Goal: Task Accomplishment & Management: Complete application form

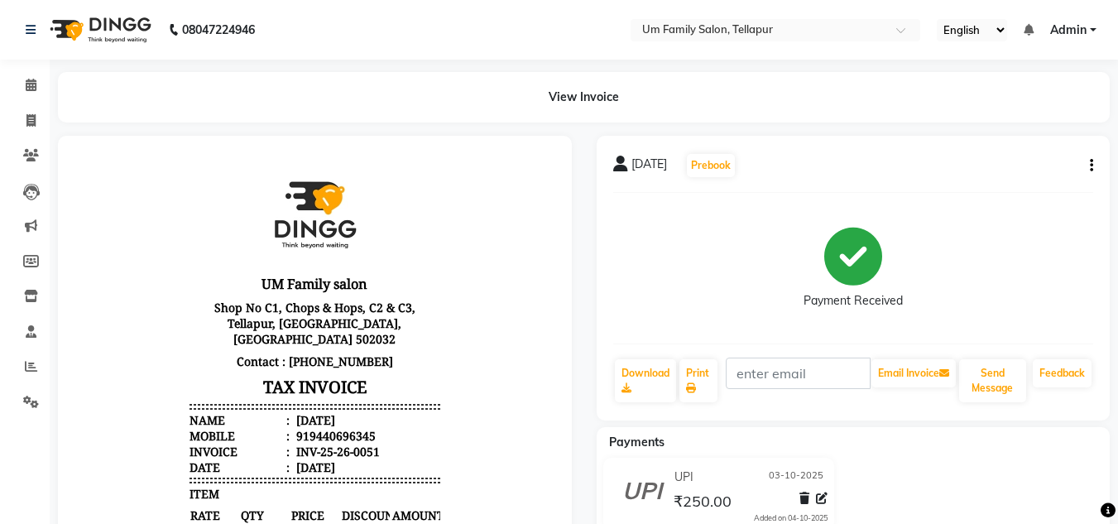
select select "service"
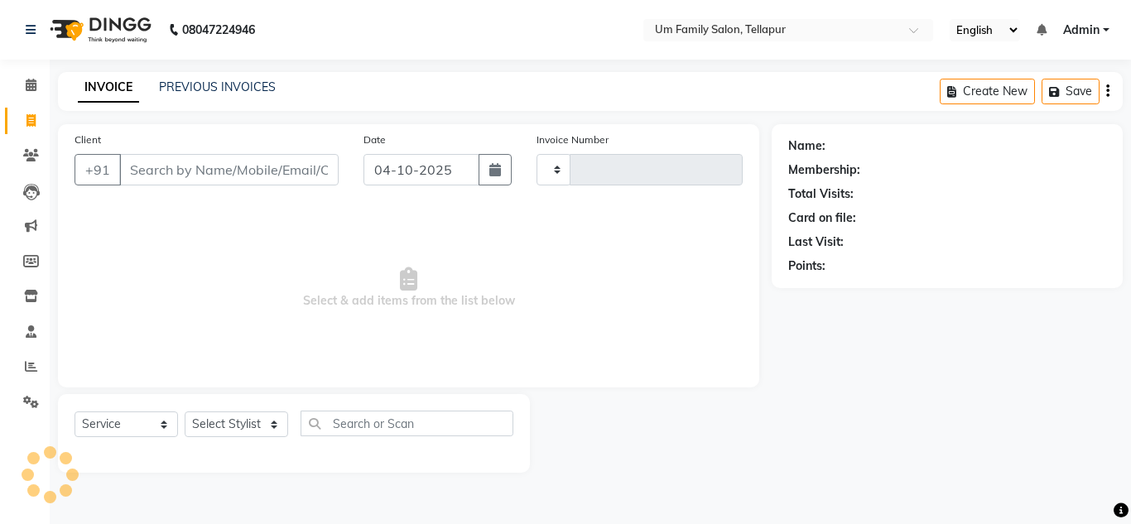
type input "0052"
select select "5102"
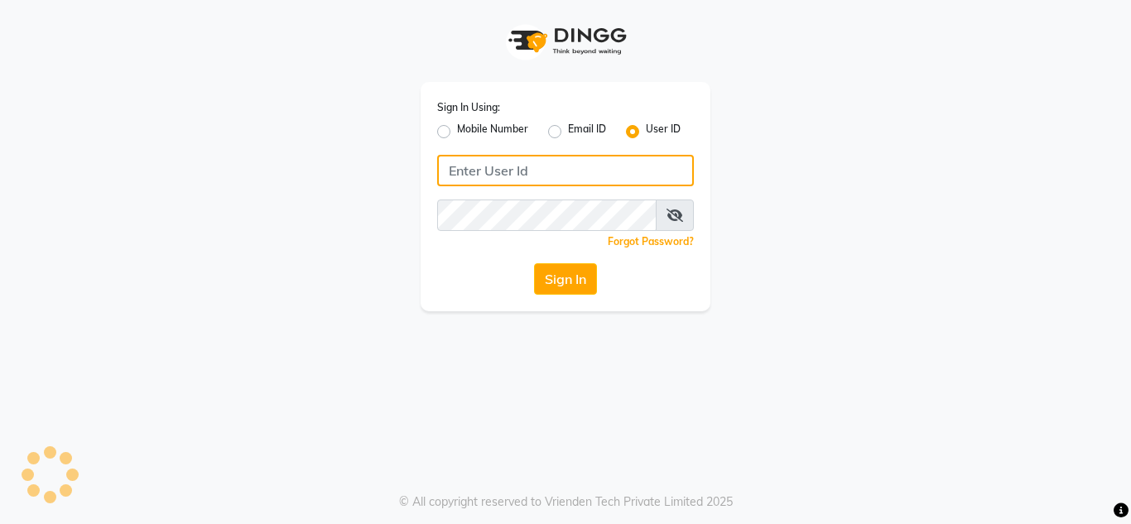
type input "umsalon"
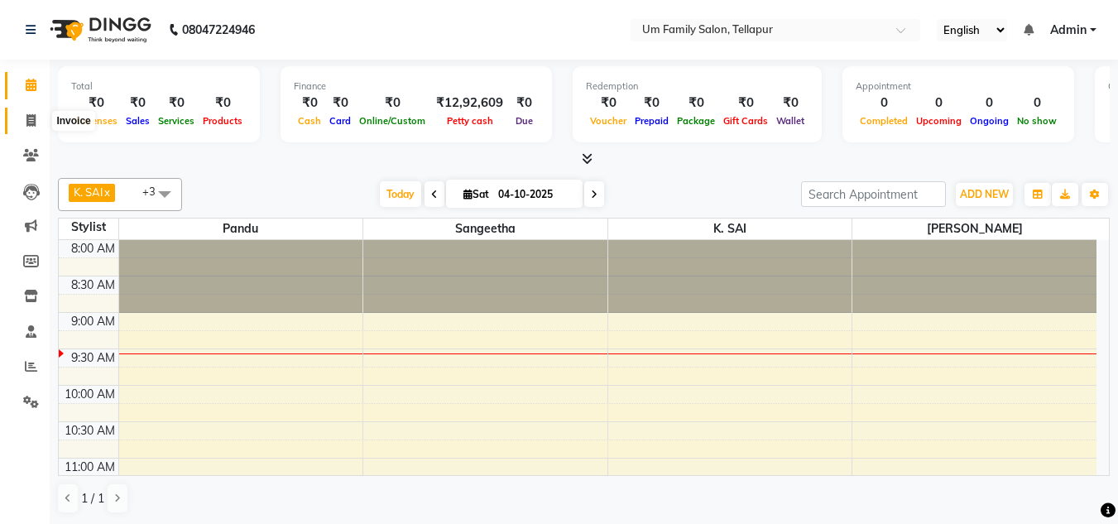
click at [33, 114] on icon at bounding box center [30, 120] width 9 height 12
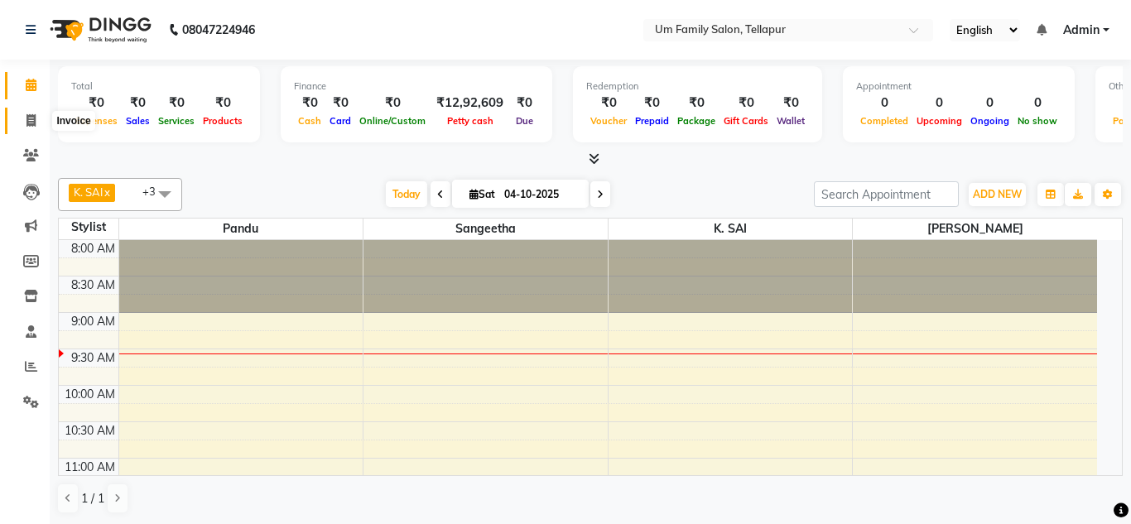
select select "service"
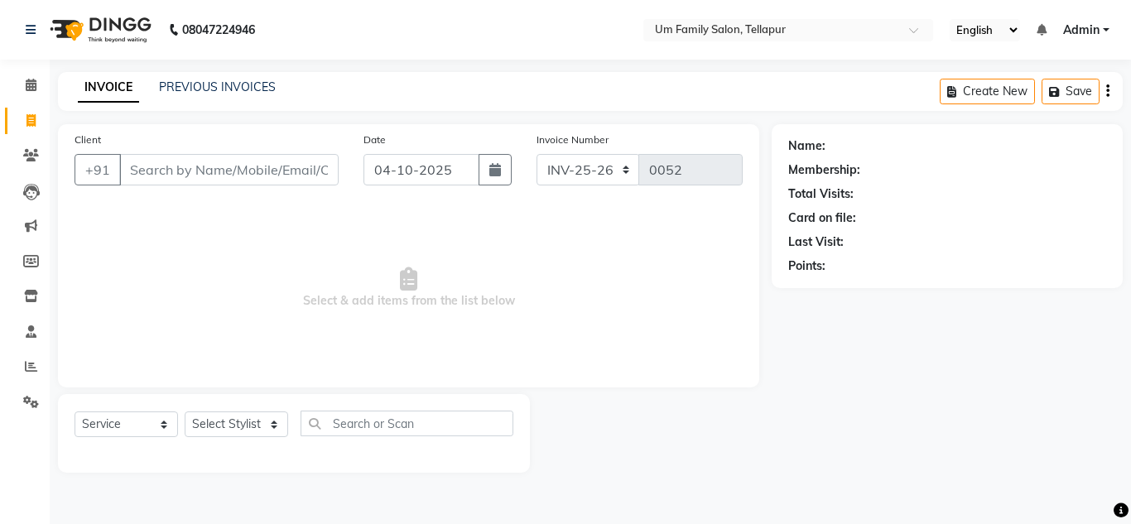
click at [223, 175] on input "Client" at bounding box center [228, 169] width 219 height 31
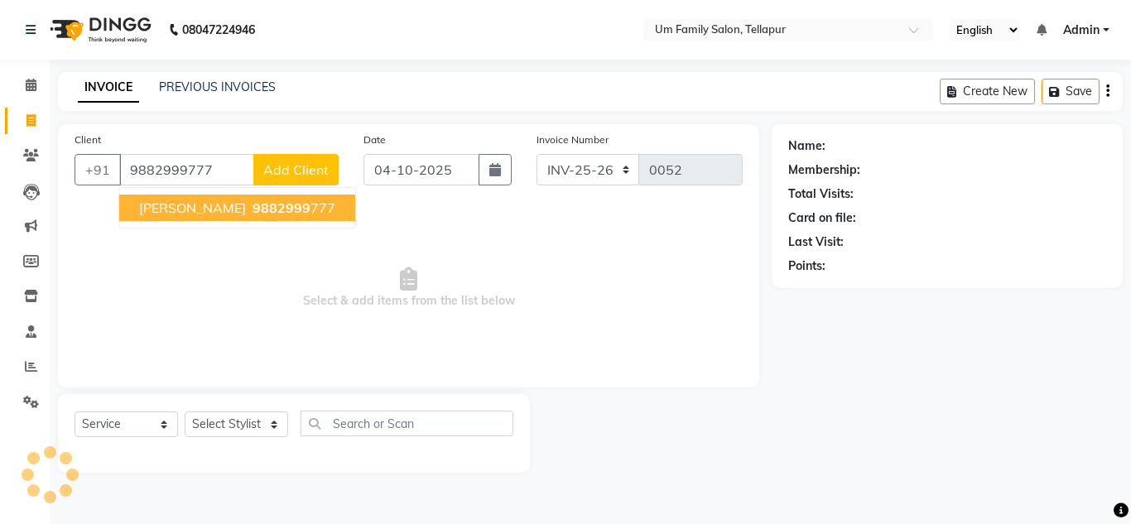
type input "9882999777"
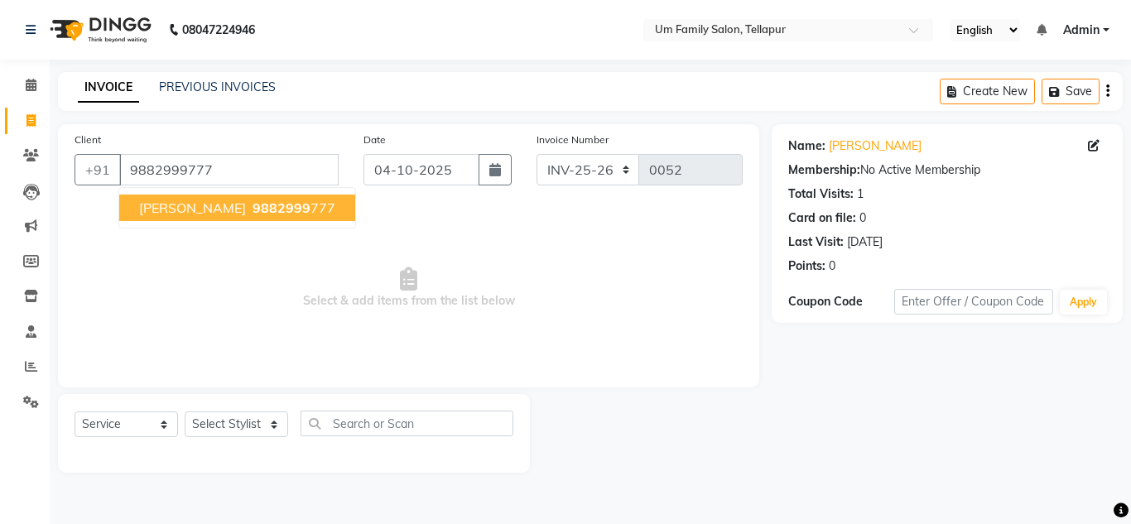
click at [256, 210] on span "9882999" at bounding box center [281, 208] width 58 height 17
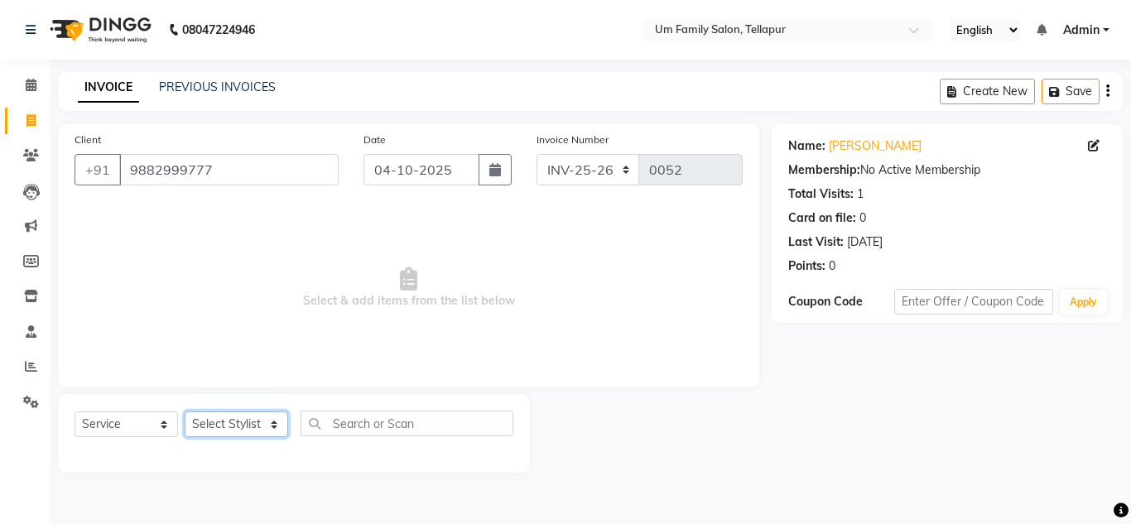
click at [274, 424] on select "Select Stylist Akash K. SAI pandu [PERSON_NAME]" at bounding box center [236, 424] width 103 height 26
select select "63063"
click at [185, 411] on select "Select Stylist Akash K. SAI pandu [PERSON_NAME]" at bounding box center [236, 424] width 103 height 26
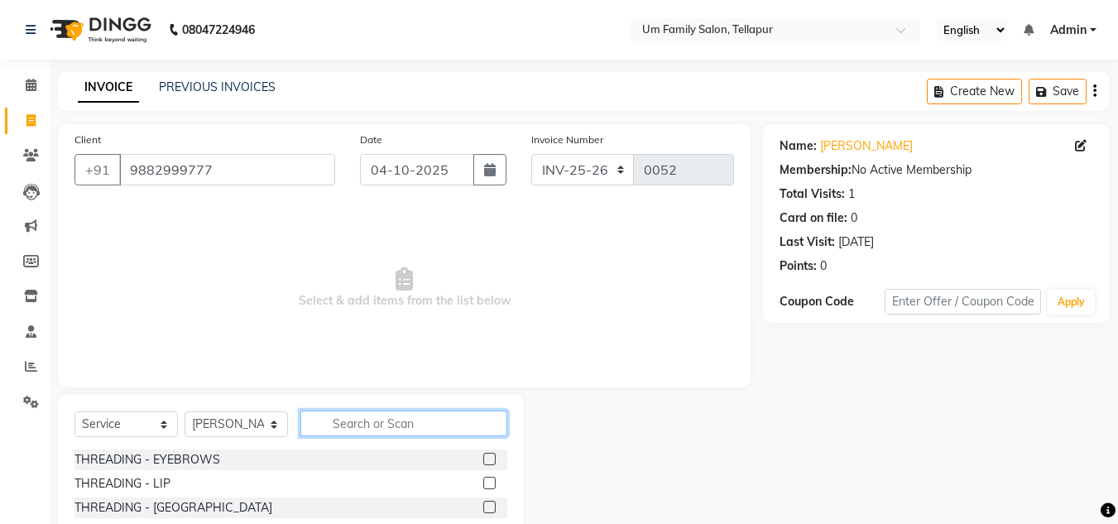
click at [338, 421] on input "text" at bounding box center [403, 424] width 207 height 26
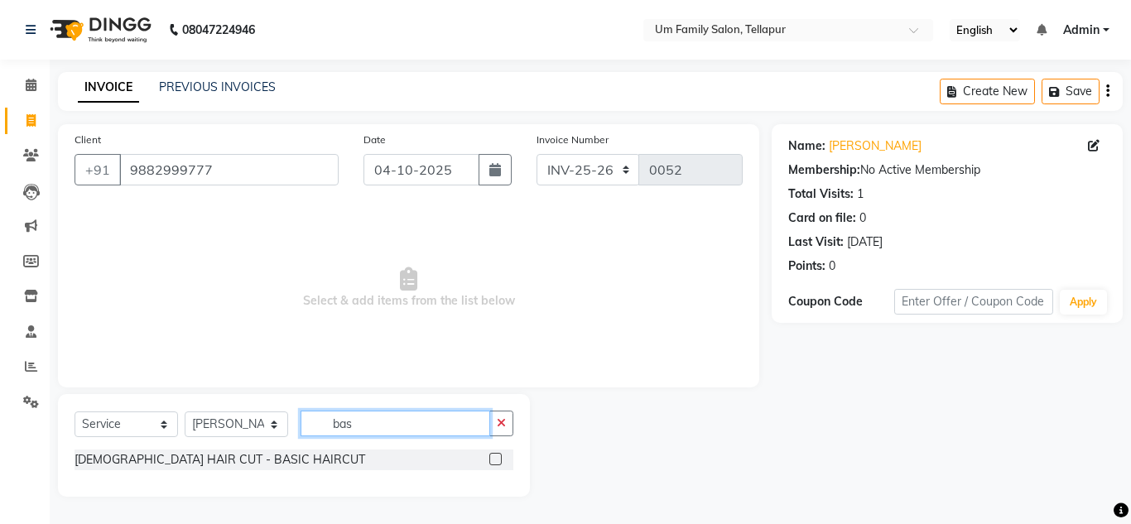
type input "bas"
click at [494, 457] on label at bounding box center [495, 459] width 12 height 12
click at [494, 457] on input "checkbox" at bounding box center [494, 459] width 11 height 11
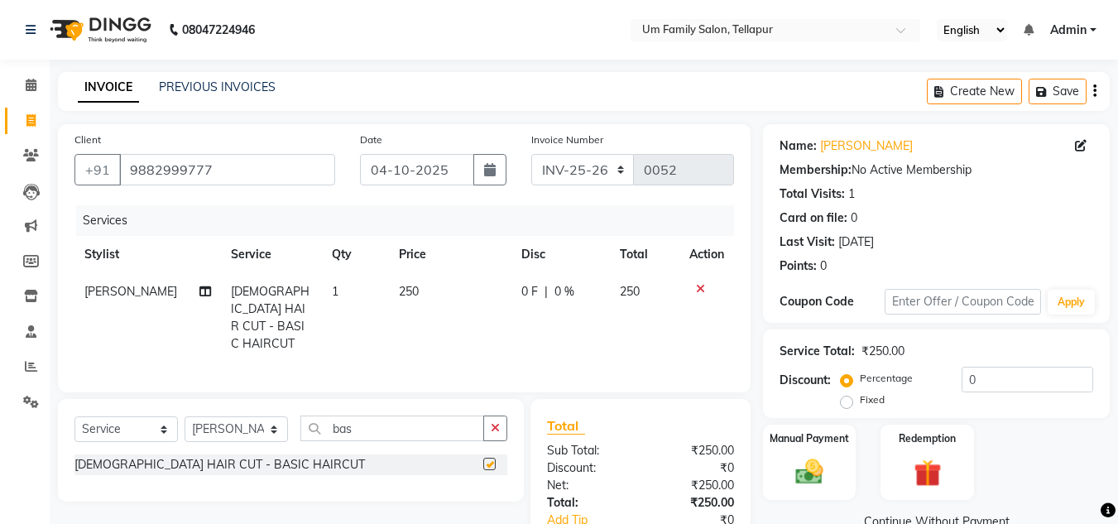
checkbox input "false"
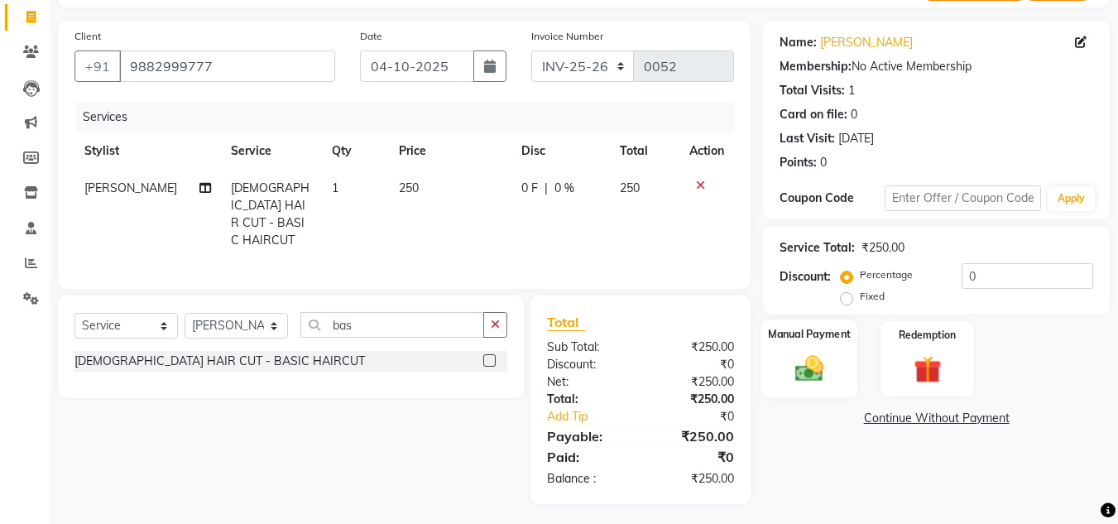
click at [781, 373] on div "Manual Payment" at bounding box center [810, 359] width 97 height 79
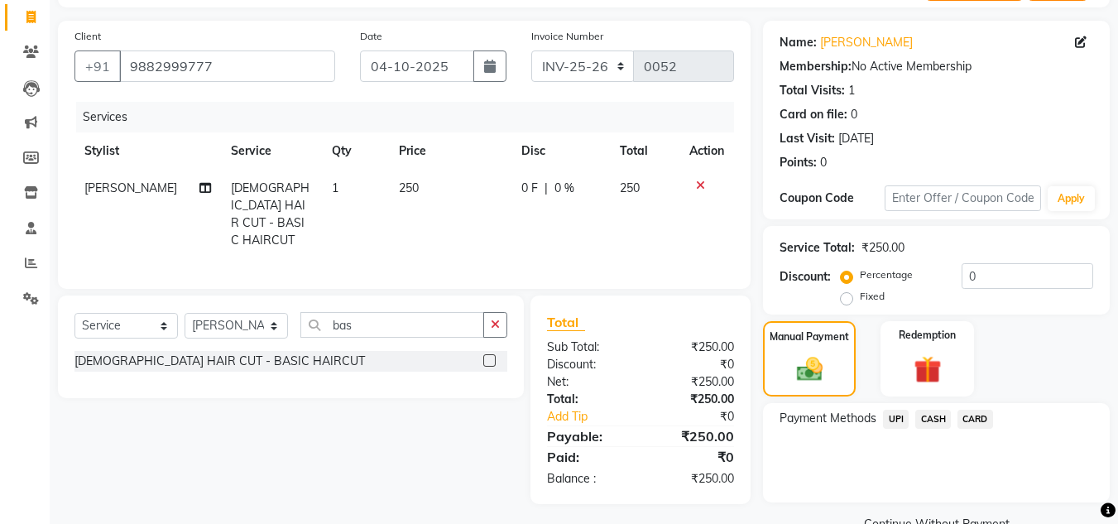
click at [897, 418] on span "UPI" at bounding box center [896, 419] width 26 height 19
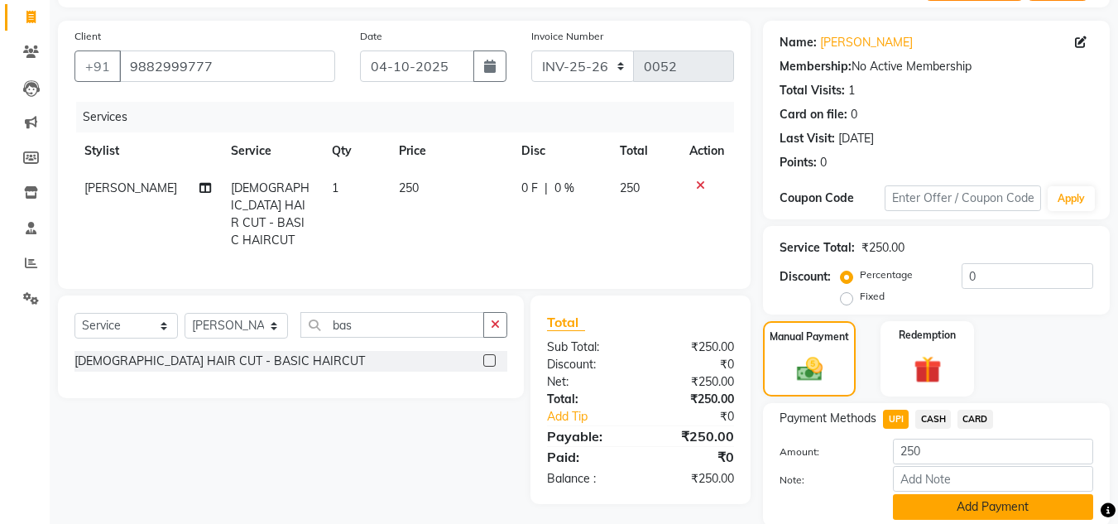
click at [950, 507] on button "Add Payment" at bounding box center [993, 507] width 200 height 26
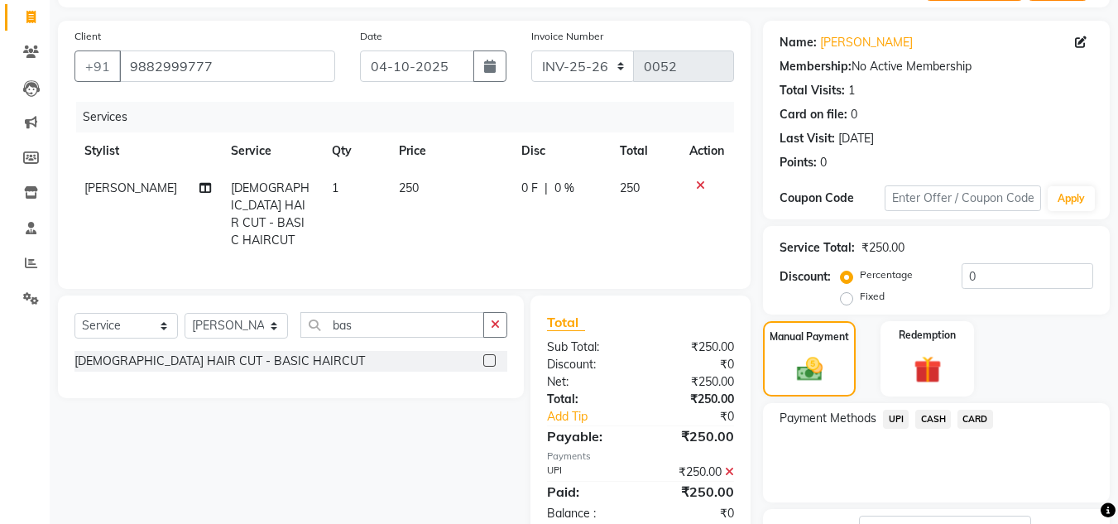
scroll to position [234, 0]
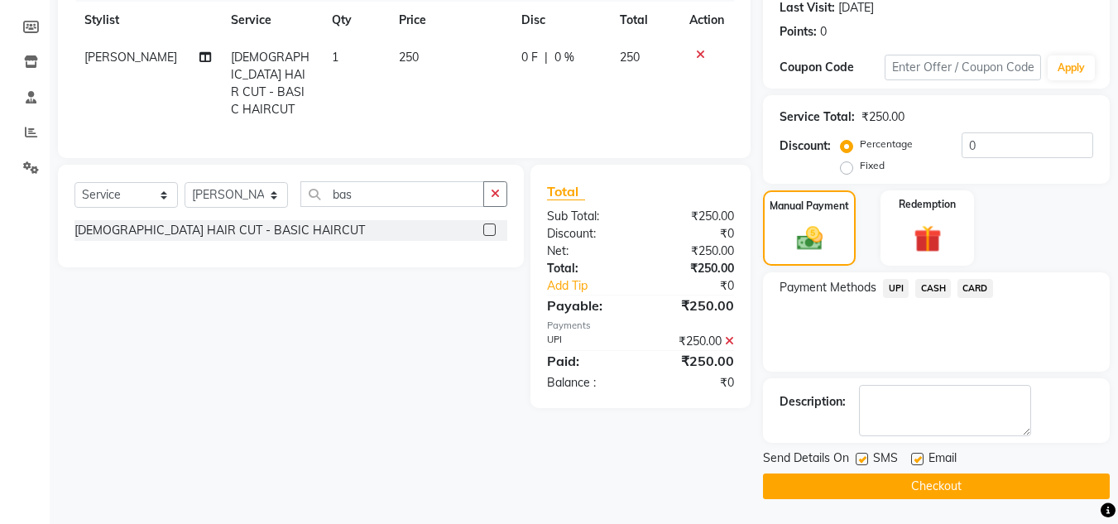
click at [954, 496] on button "Checkout" at bounding box center [936, 487] width 347 height 26
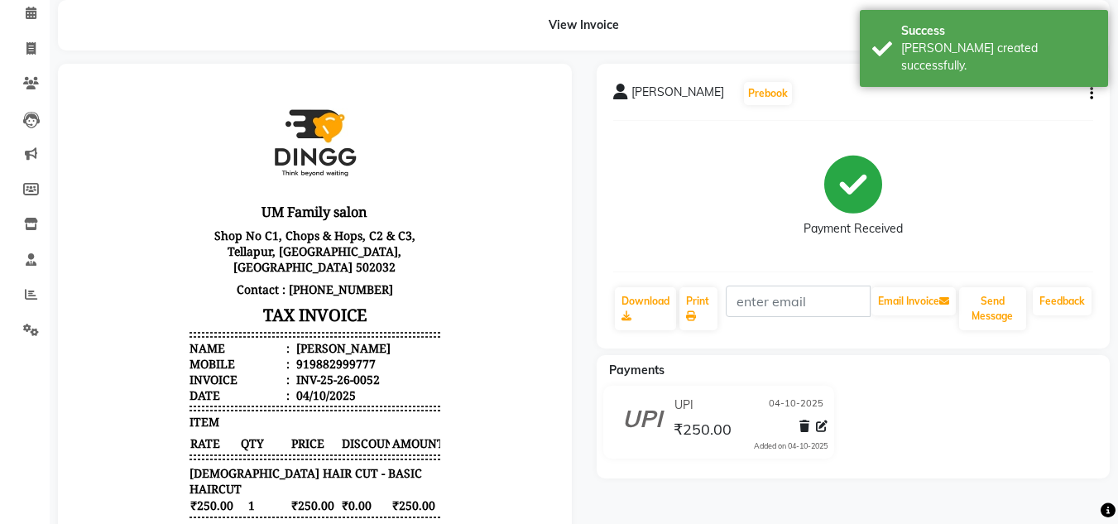
scroll to position [79, 0]
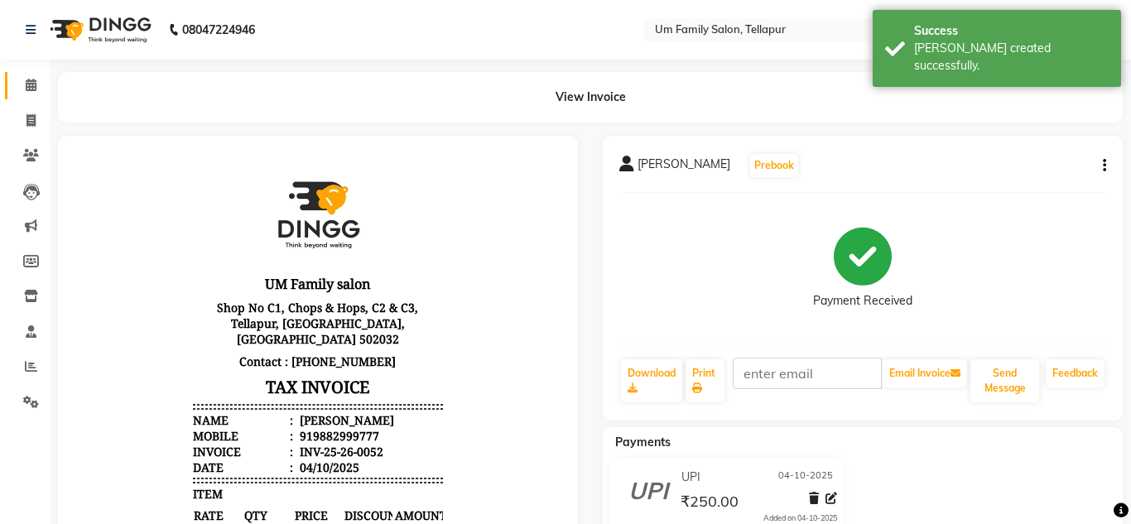
select select "service"
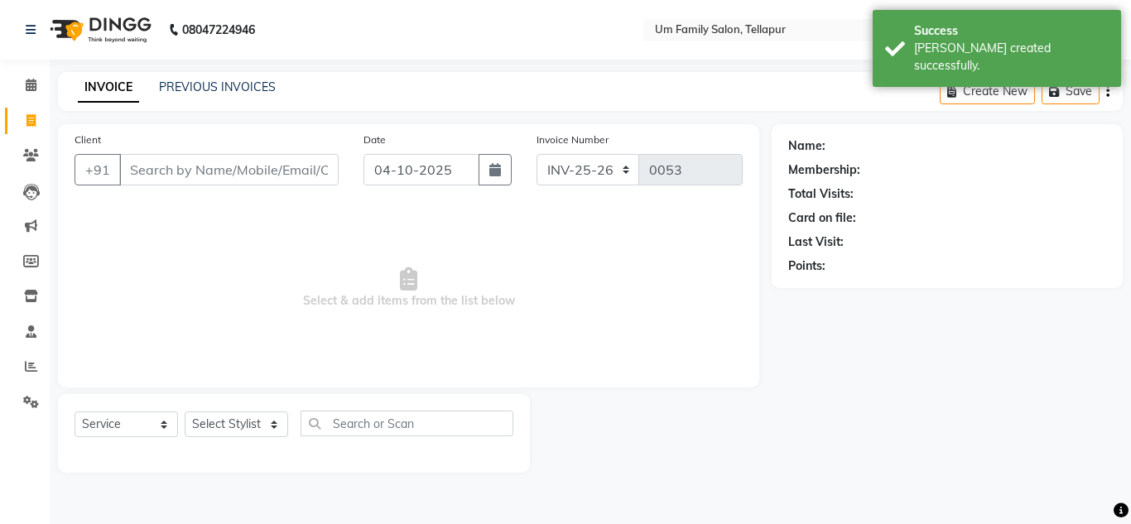
click at [204, 155] on input "Client" at bounding box center [228, 169] width 219 height 31
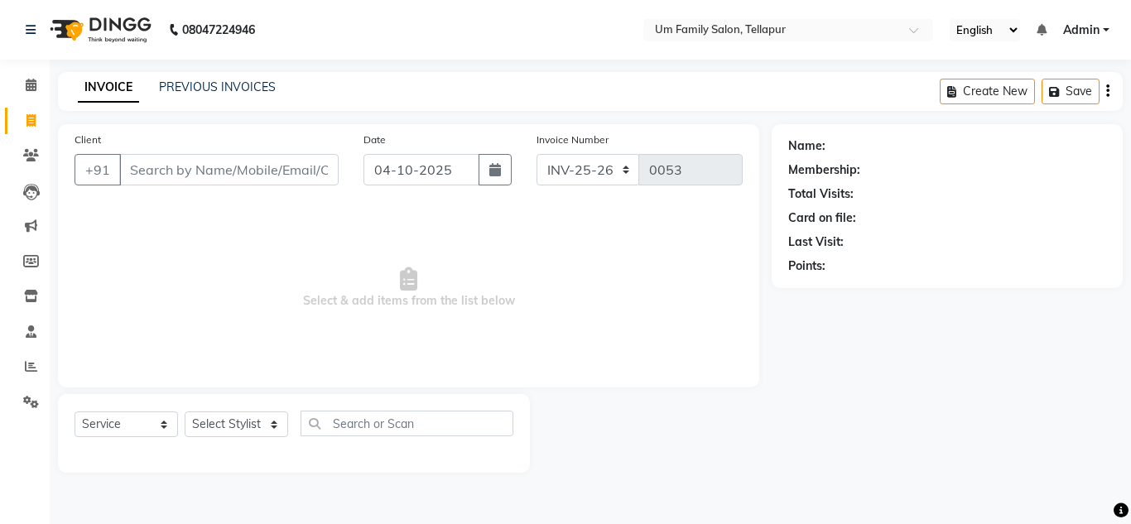
click at [207, 169] on input "Client" at bounding box center [228, 169] width 219 height 31
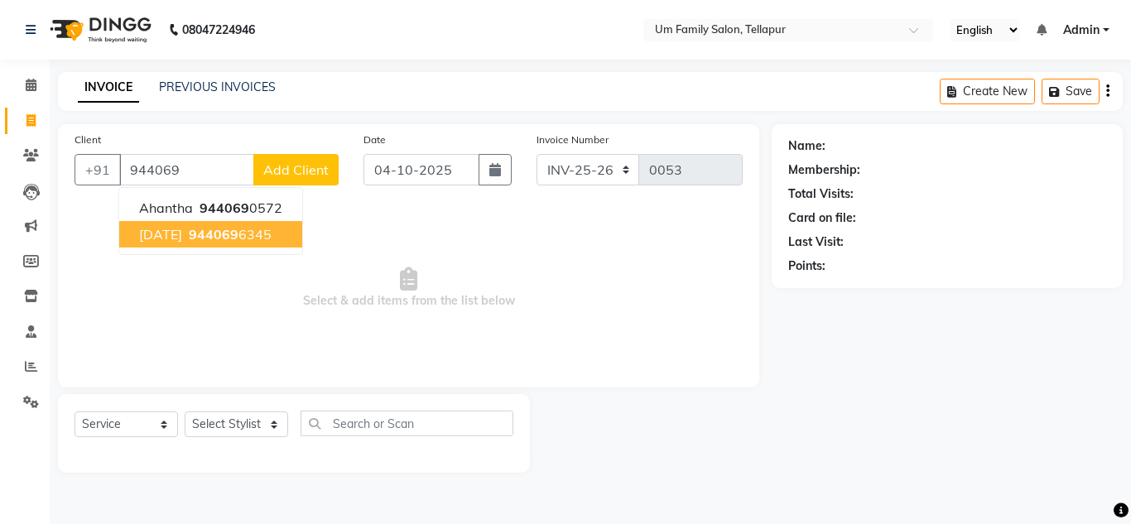
click at [154, 231] on span "[DATE]" at bounding box center [160, 234] width 43 height 17
type input "9440696345"
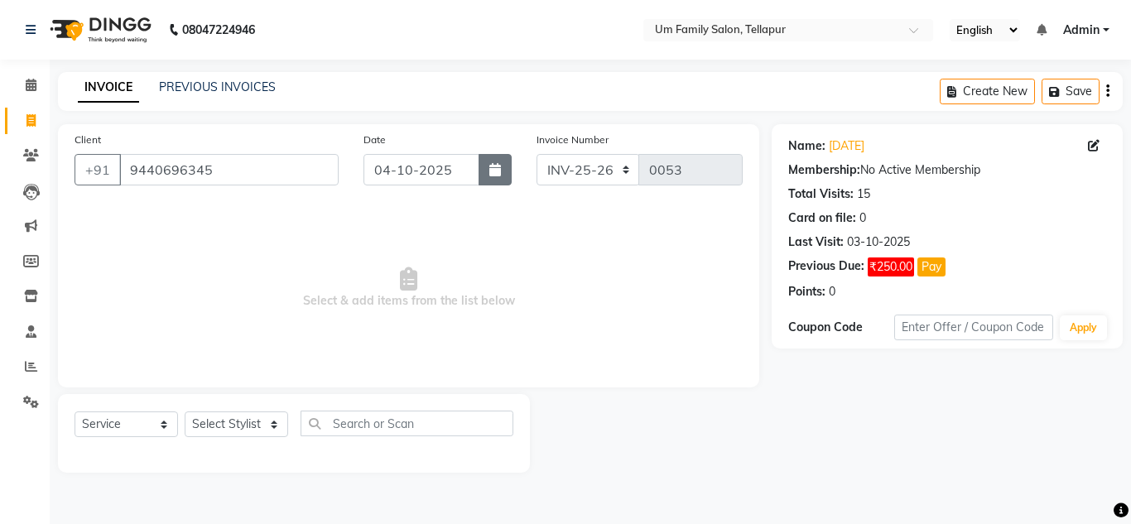
click at [503, 164] on button "button" at bounding box center [494, 169] width 33 height 31
select select "10"
select select "2025"
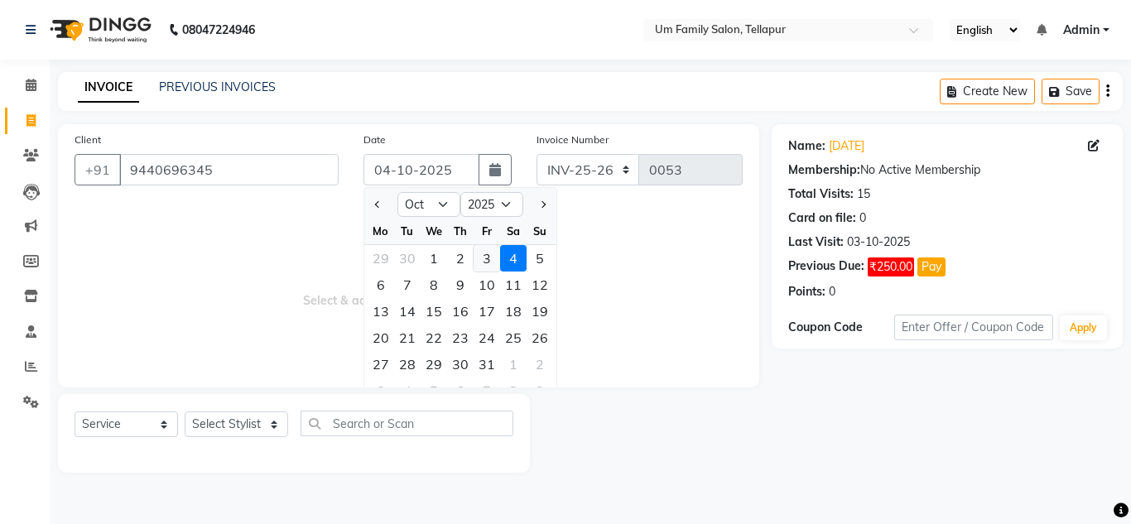
click at [484, 259] on div "3" at bounding box center [487, 258] width 26 height 26
type input "03-10-2025"
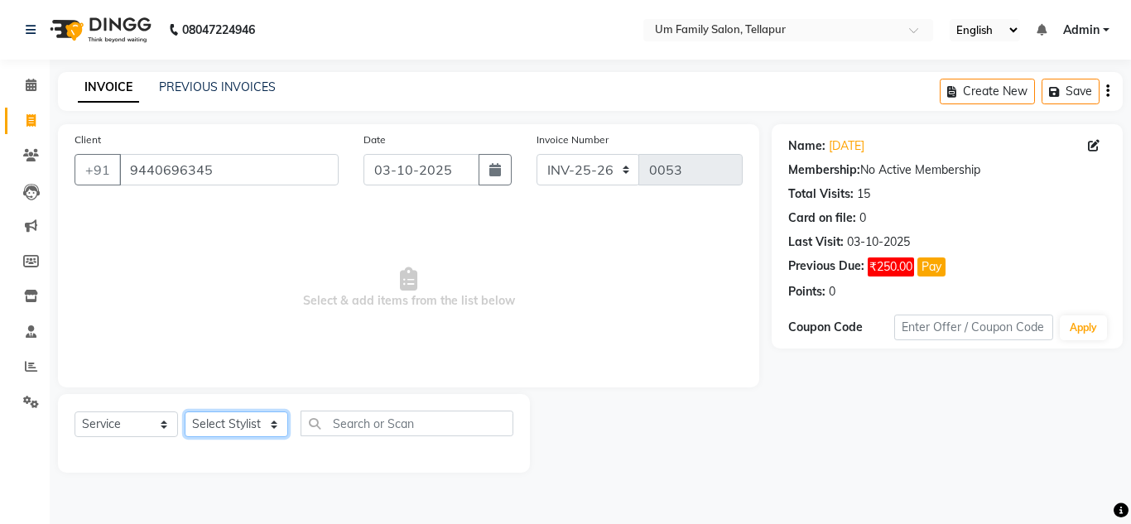
click at [252, 421] on select "Select Stylist Akash K. SAI pandu [PERSON_NAME]" at bounding box center [236, 424] width 103 height 26
select select "63063"
click at [185, 411] on select "Select Stylist Akash K. SAI pandu [PERSON_NAME]" at bounding box center [236, 424] width 103 height 26
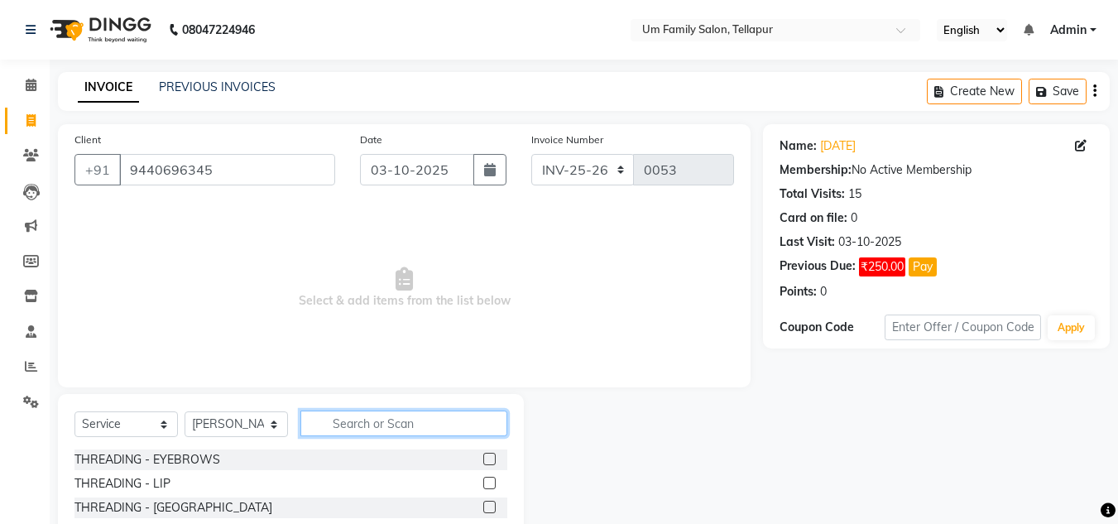
click at [347, 421] on input "text" at bounding box center [403, 424] width 207 height 26
type input "sha"
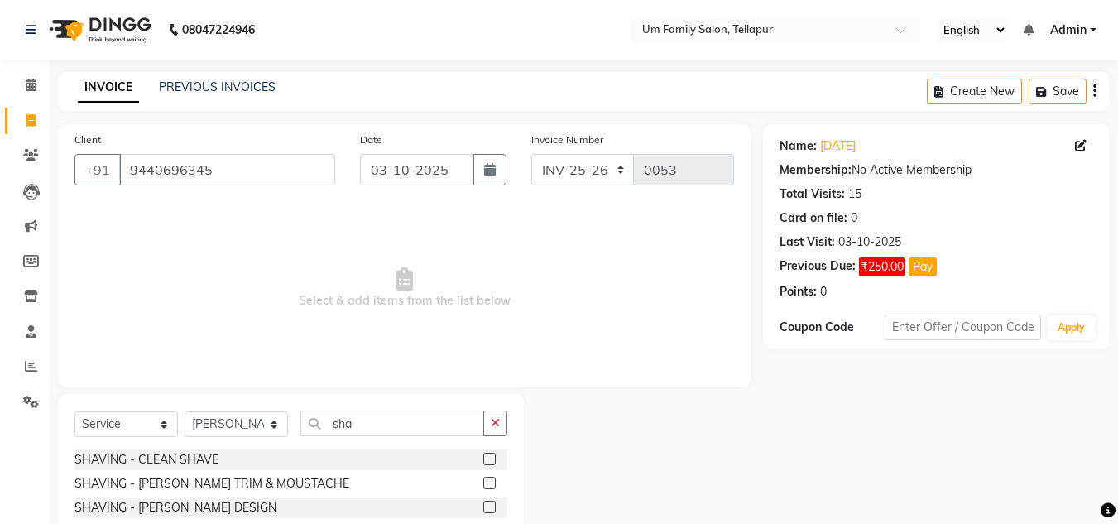
click at [488, 506] on label at bounding box center [489, 507] width 12 height 12
click at [488, 506] on input "checkbox" at bounding box center [488, 507] width 11 height 11
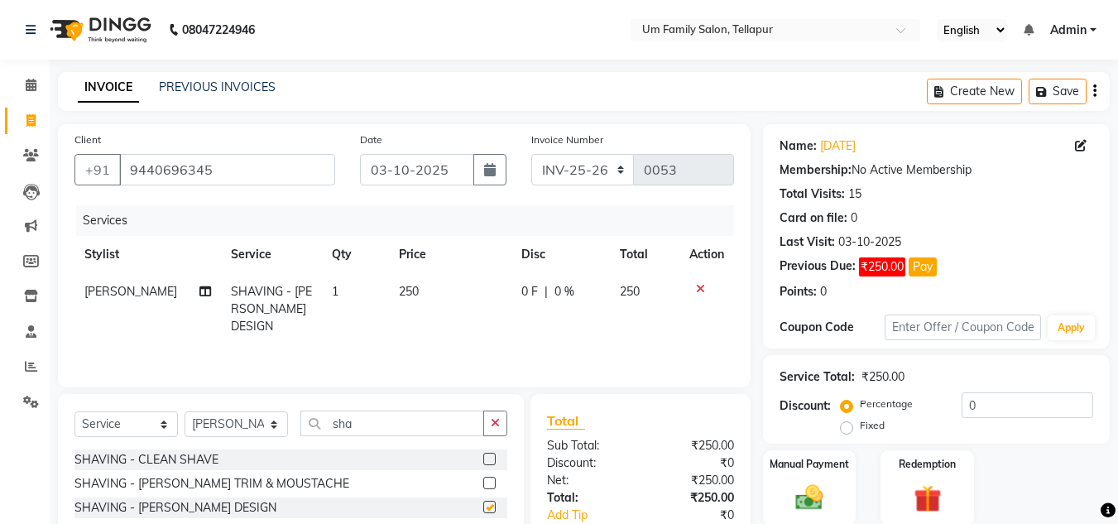
checkbox input "false"
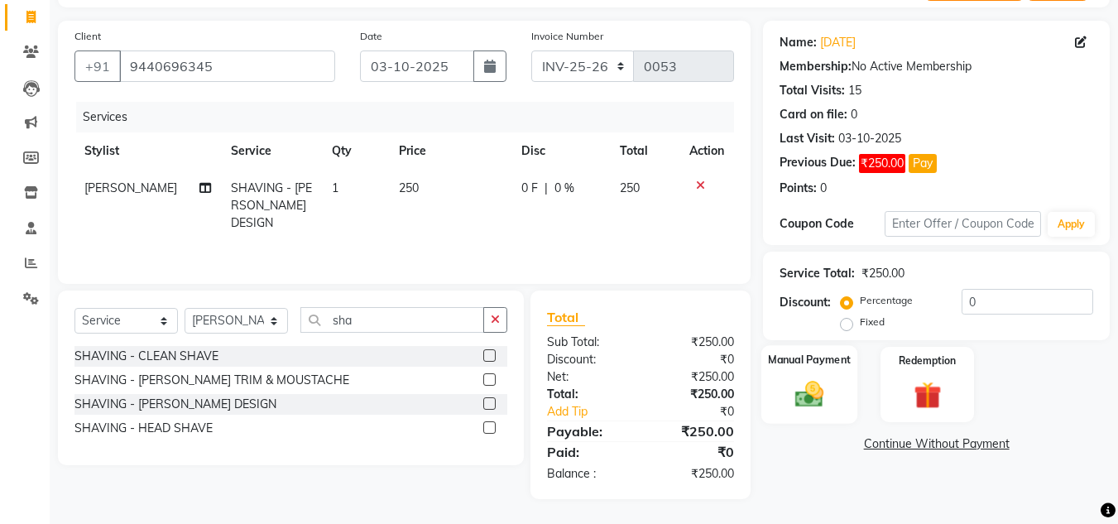
click at [825, 391] on img at bounding box center [809, 393] width 46 height 33
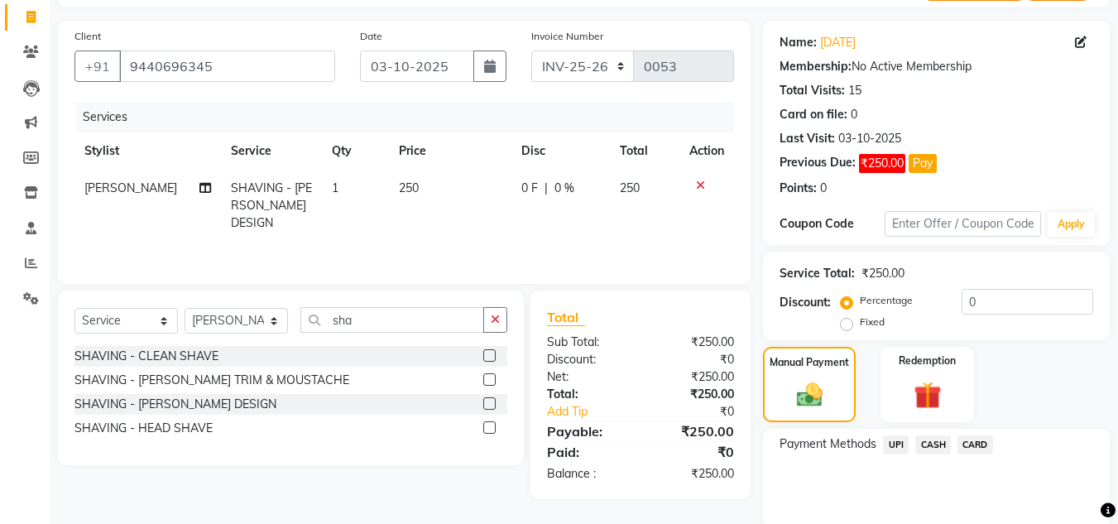
click at [900, 446] on span "UPI" at bounding box center [896, 444] width 26 height 19
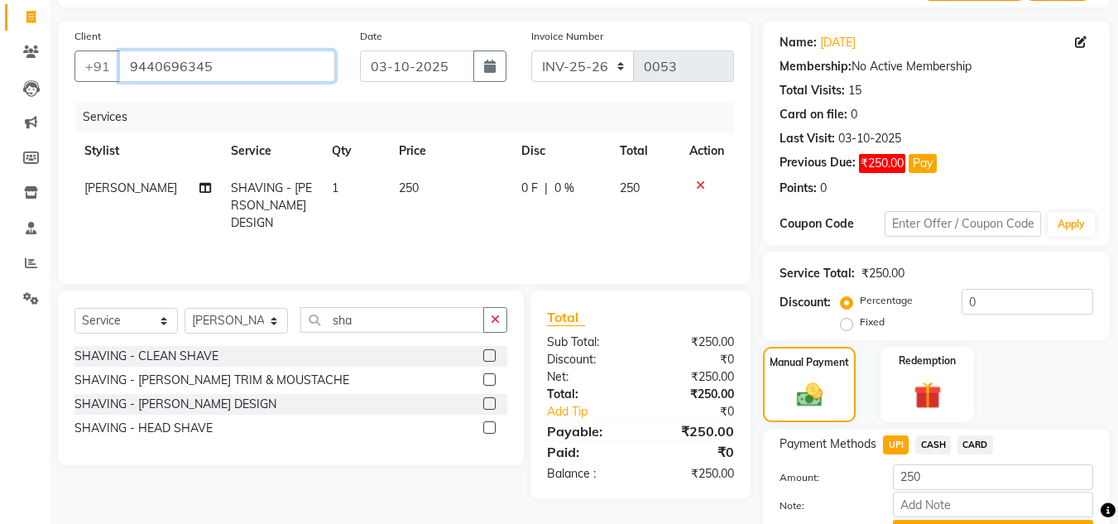
click at [276, 74] on input "9440696345" at bounding box center [227, 65] width 216 height 31
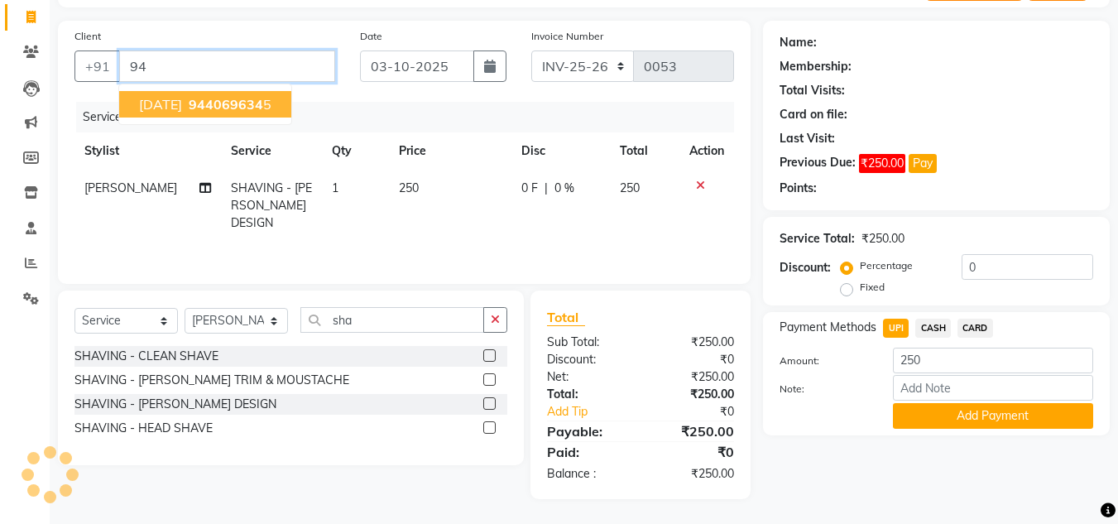
type input "9"
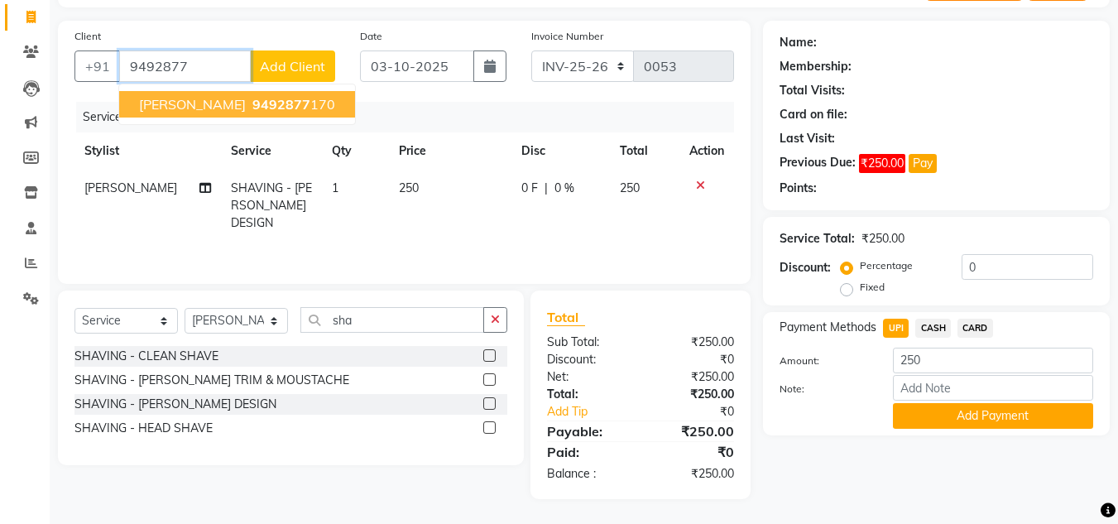
click at [195, 99] on span "[PERSON_NAME]" at bounding box center [192, 104] width 107 height 17
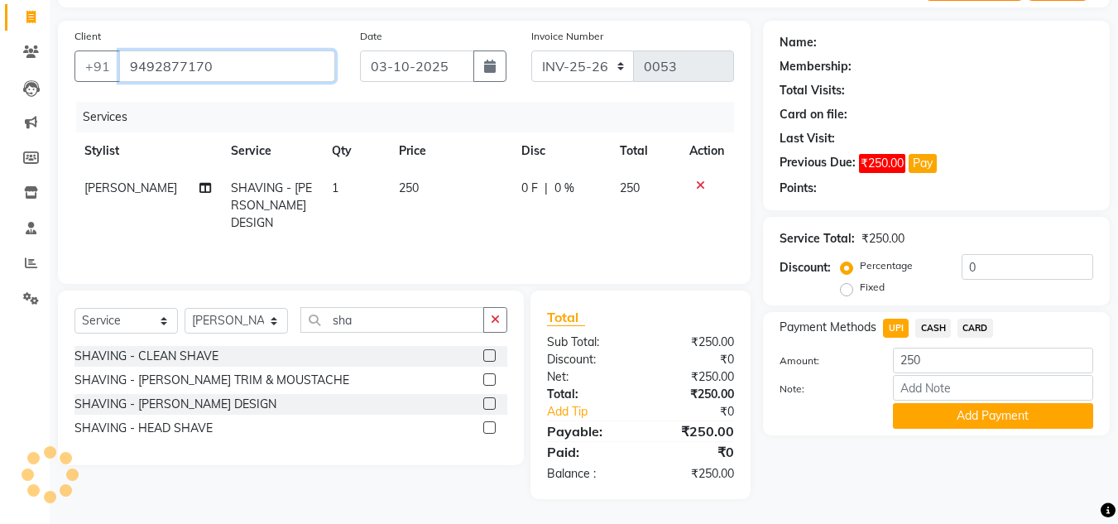
type input "9492877170"
select select "1: Object"
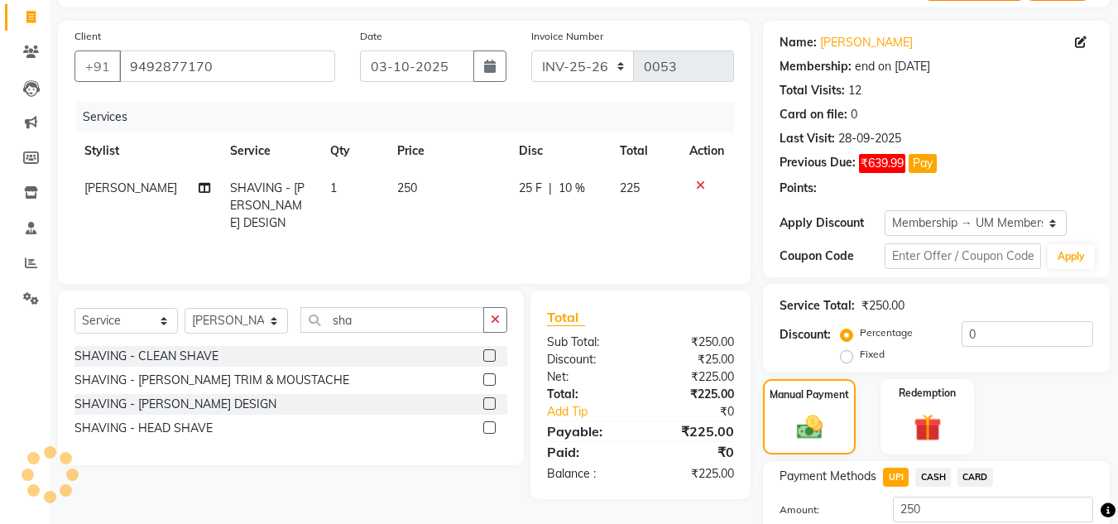
type input "10"
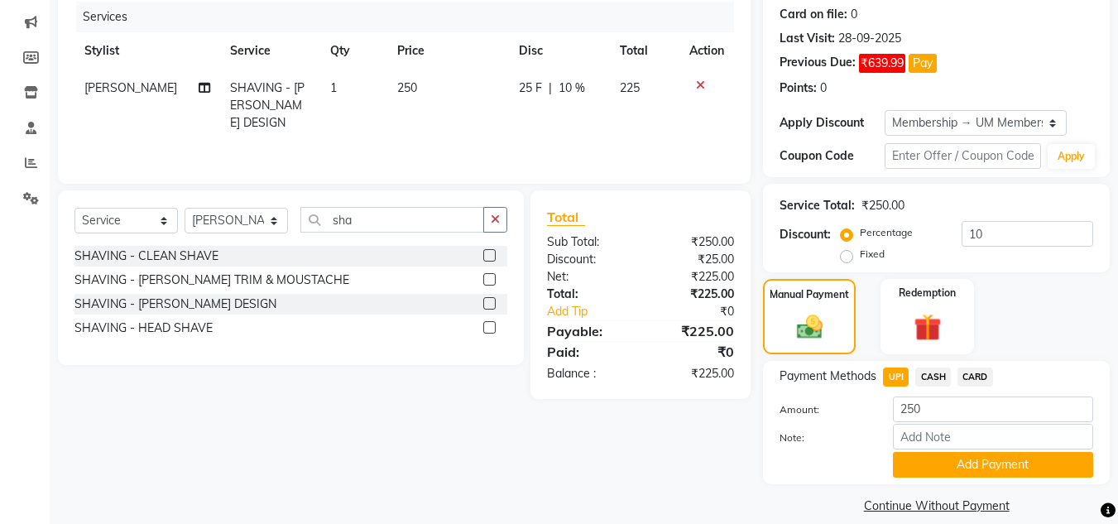
scroll to position [204, 0]
click at [901, 382] on span "UPI" at bounding box center [896, 376] width 26 height 19
type input "225"
click at [984, 469] on button "Add Payment" at bounding box center [993, 464] width 200 height 26
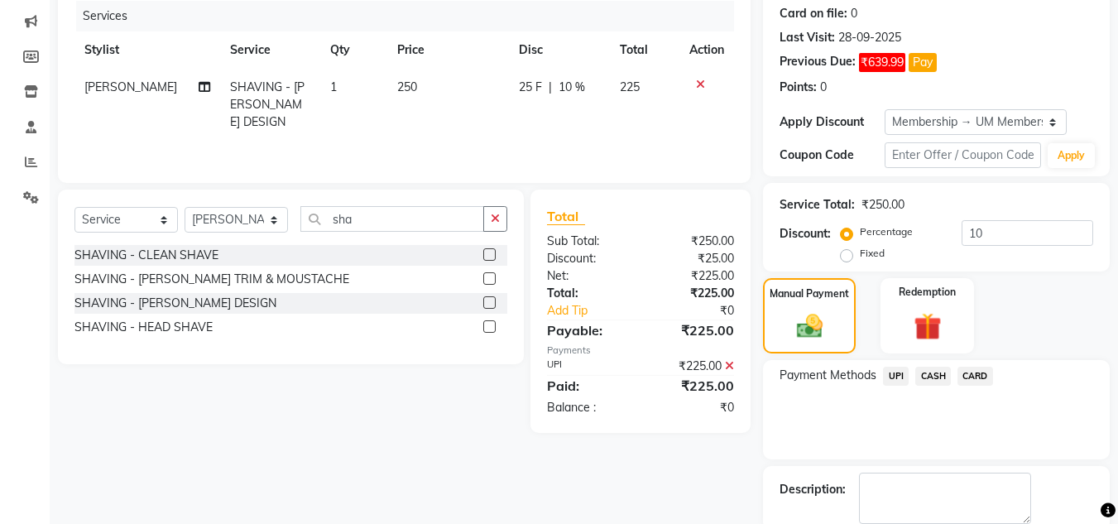
scroll to position [292, 0]
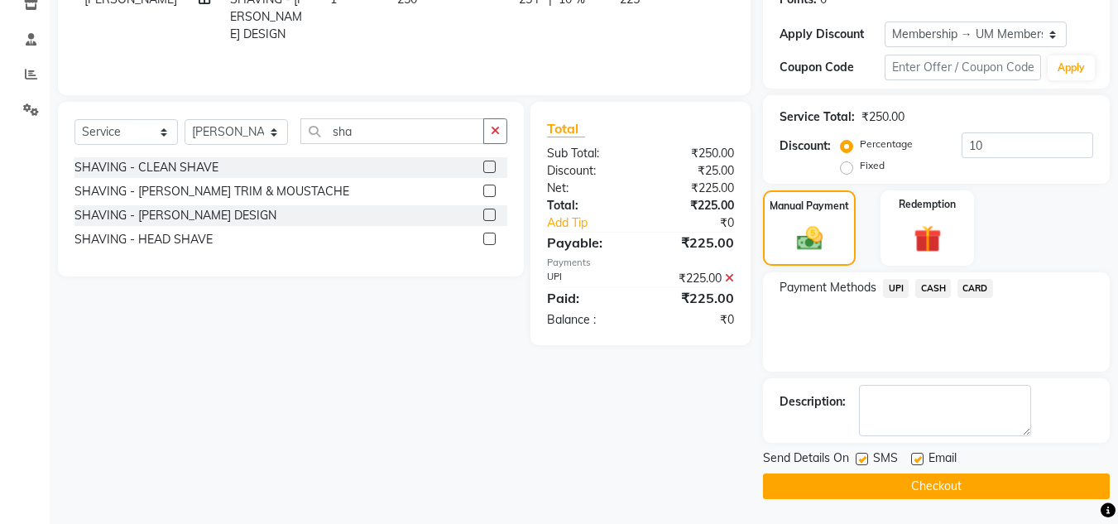
click at [982, 491] on button "Checkout" at bounding box center [936, 487] width 347 height 26
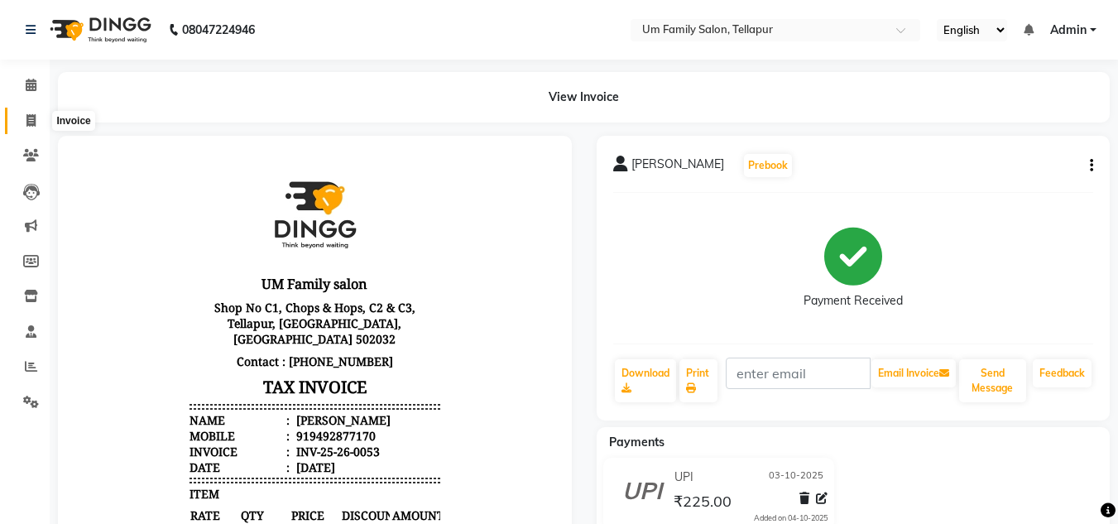
click at [33, 125] on icon at bounding box center [30, 120] width 9 height 12
select select "service"
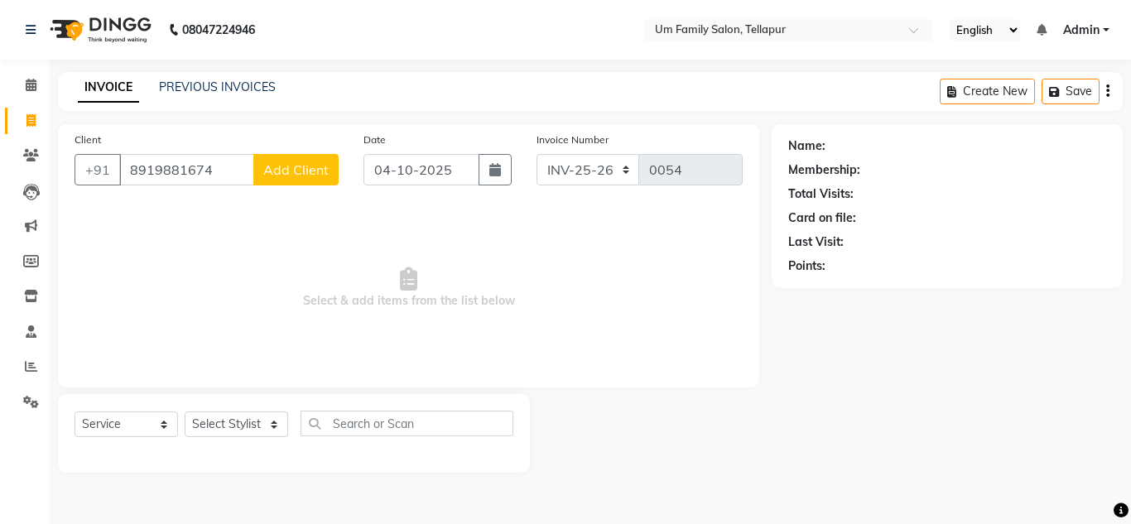
type input "8919881674"
click at [297, 172] on span "Add Client" at bounding box center [295, 169] width 65 height 17
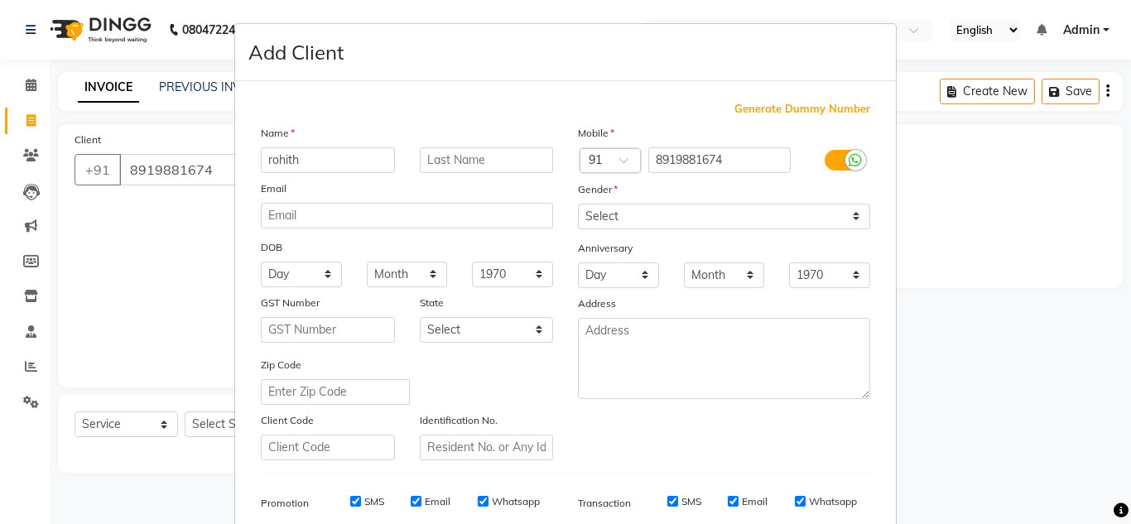
type input "rohith"
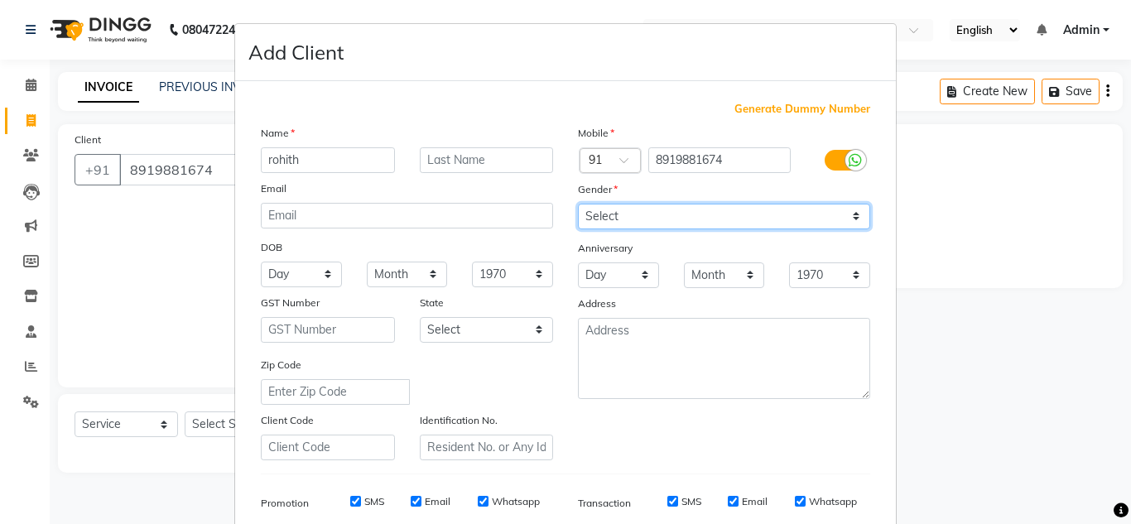
click at [641, 215] on select "Select [DEMOGRAPHIC_DATA] [DEMOGRAPHIC_DATA] Other Prefer Not To Say" at bounding box center [724, 217] width 292 height 26
select select "[DEMOGRAPHIC_DATA]"
click at [578, 204] on select "Select [DEMOGRAPHIC_DATA] [DEMOGRAPHIC_DATA] Other Prefer Not To Say" at bounding box center [724, 217] width 292 height 26
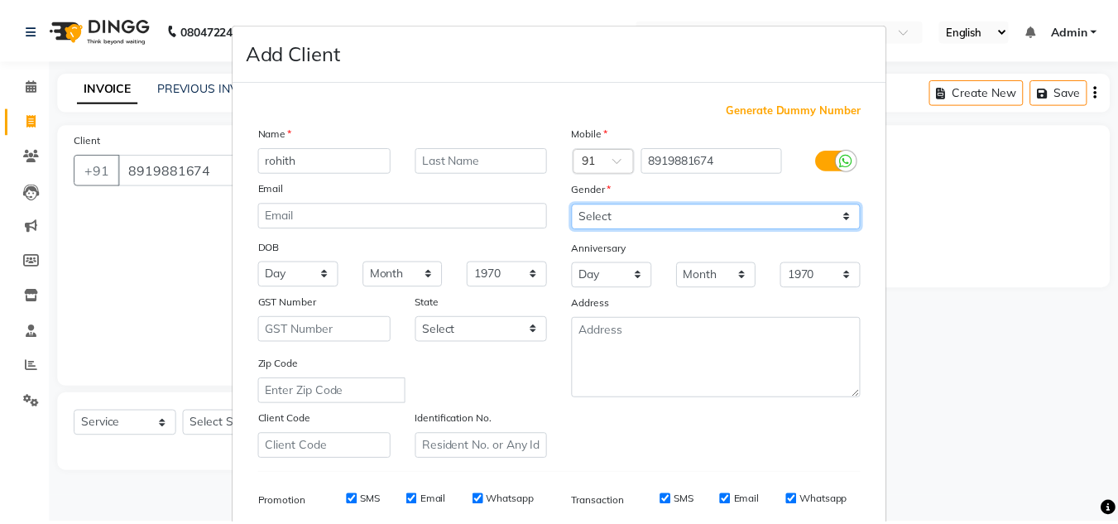
scroll to position [240, 0]
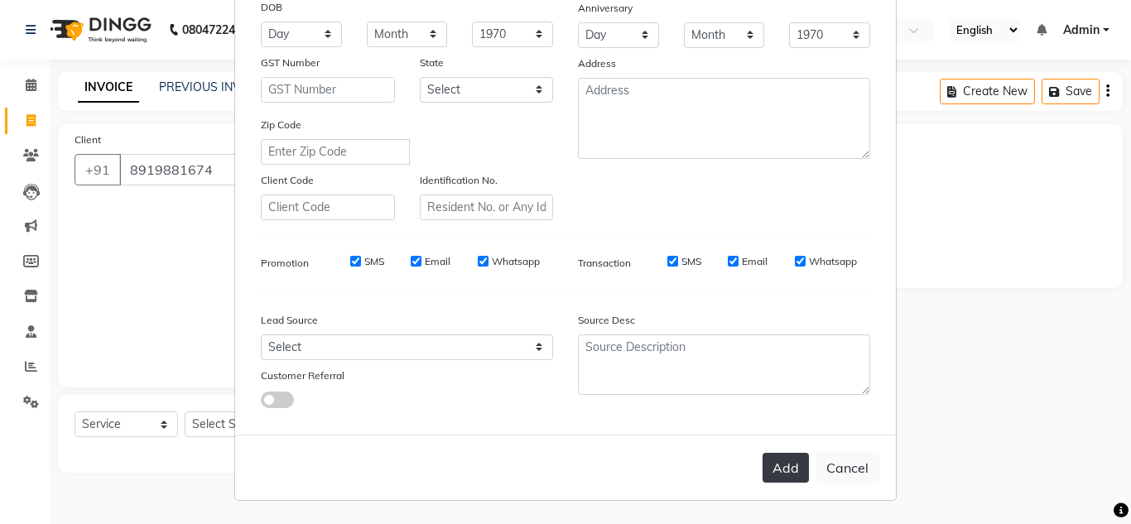
click at [783, 467] on button "Add" at bounding box center [785, 468] width 46 height 30
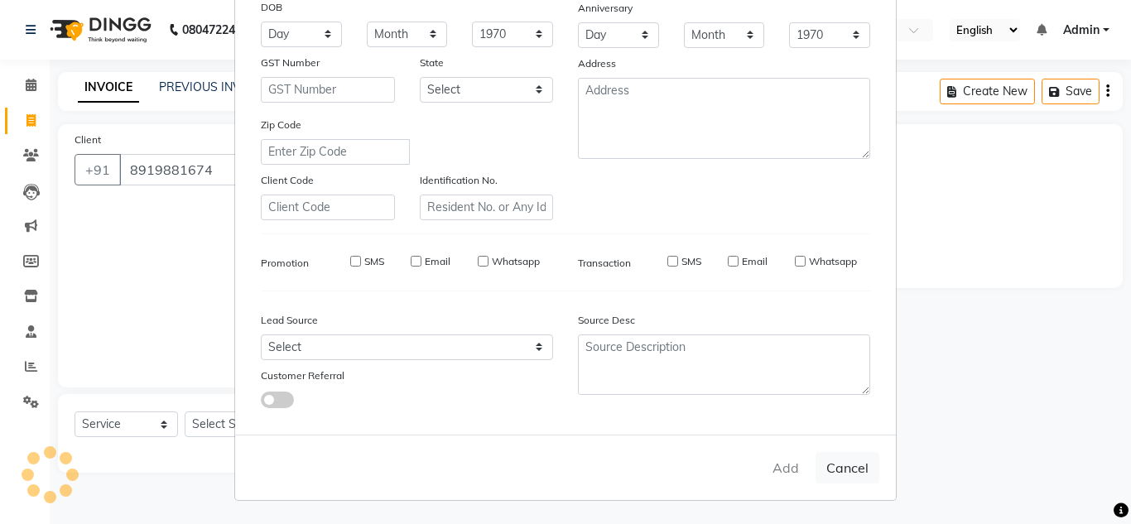
select select
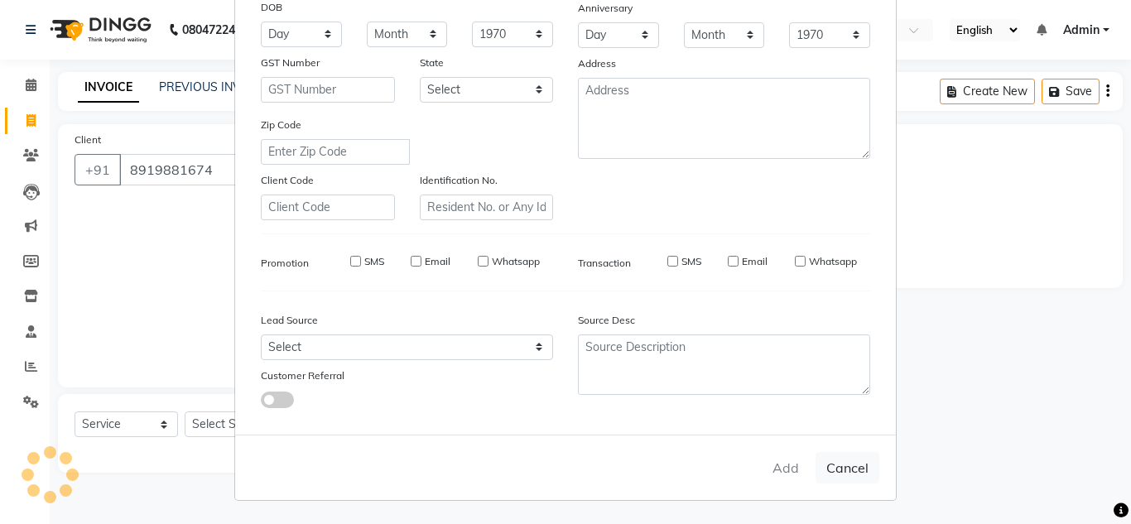
select select
checkbox input "false"
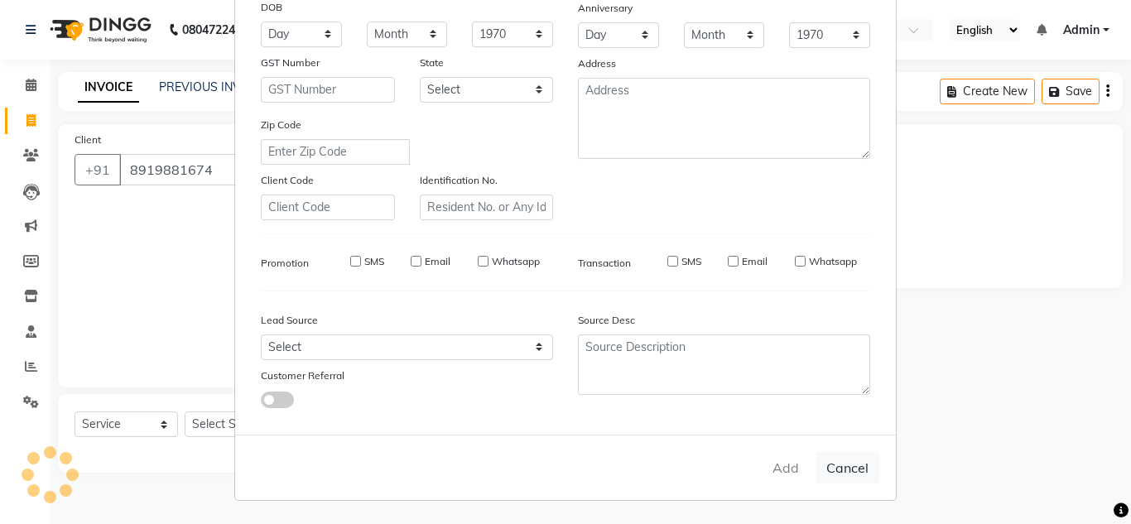
checkbox input "false"
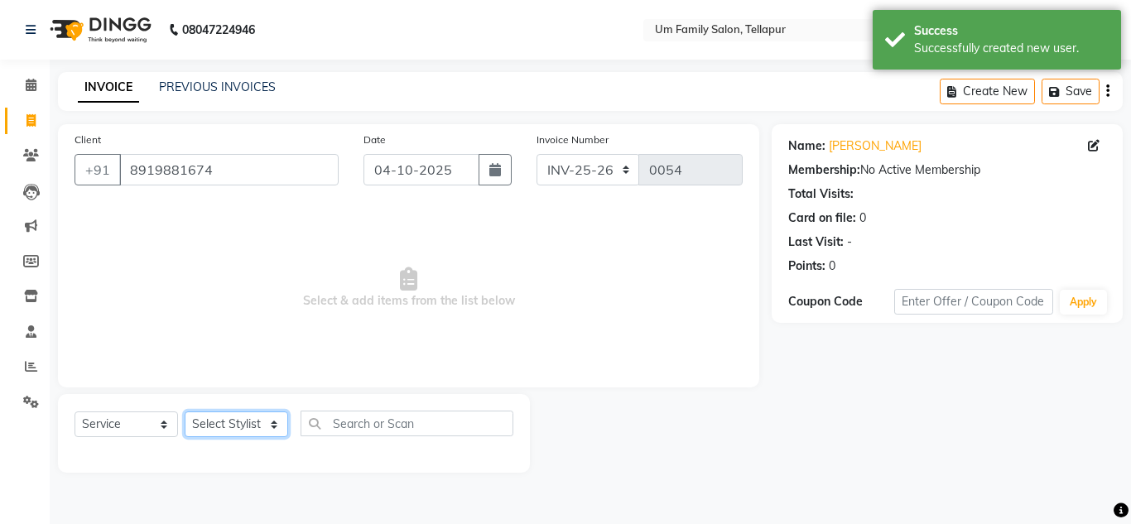
click at [267, 426] on select "Select Stylist Akash K. SAI pandu [PERSON_NAME]" at bounding box center [236, 424] width 103 height 26
select select "63063"
click at [185, 411] on select "Select Stylist Akash K. SAI pandu [PERSON_NAME]" at bounding box center [236, 424] width 103 height 26
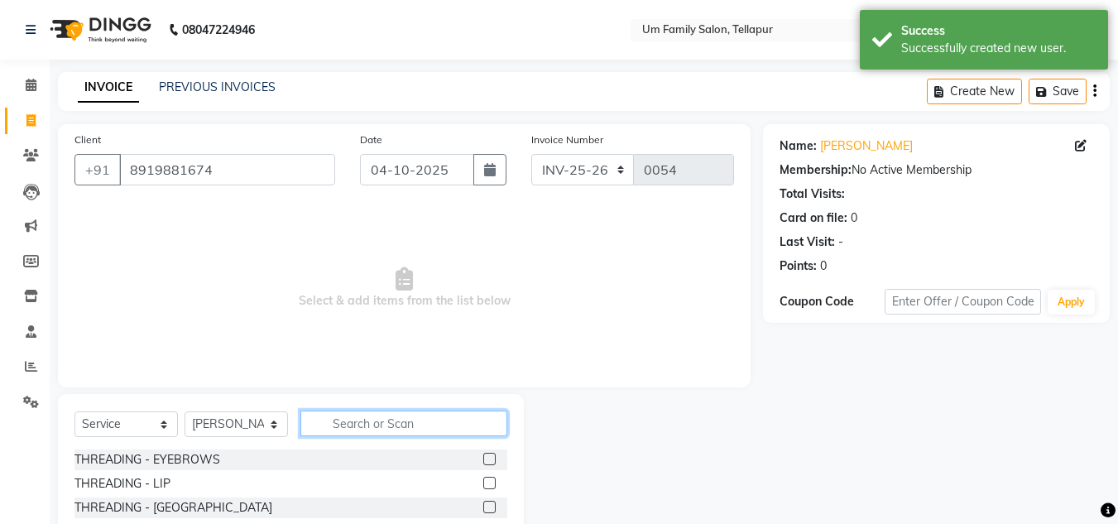
click at [331, 425] on input "text" at bounding box center [403, 424] width 207 height 26
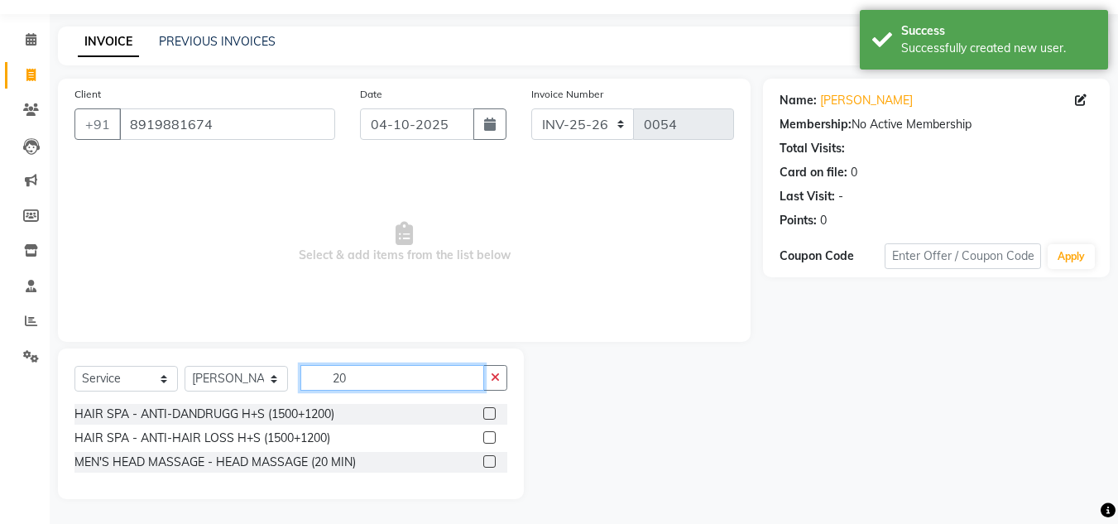
scroll to position [43, 0]
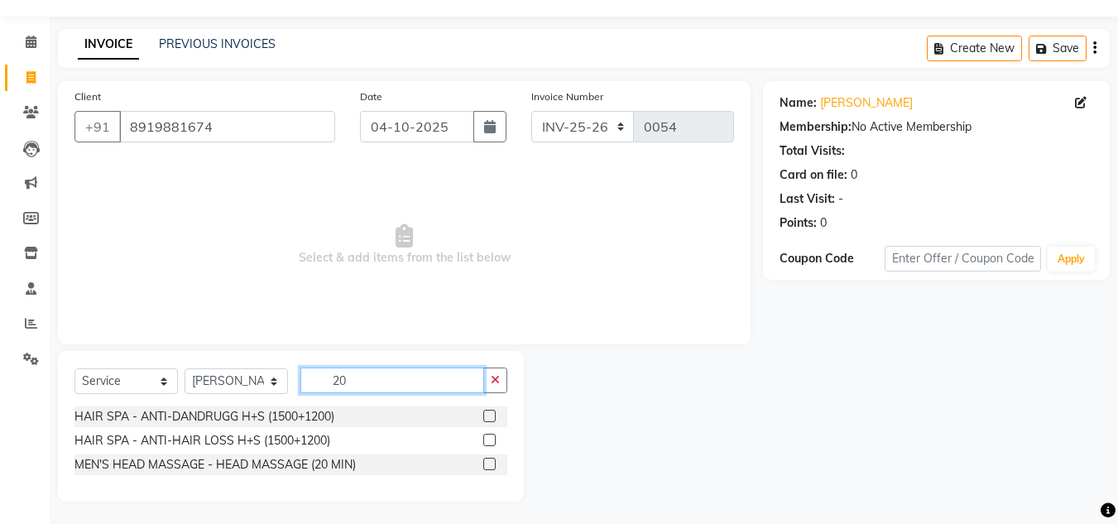
type input "20"
click at [489, 464] on label at bounding box center [489, 464] width 12 height 12
click at [489, 464] on input "checkbox" at bounding box center [488, 464] width 11 height 11
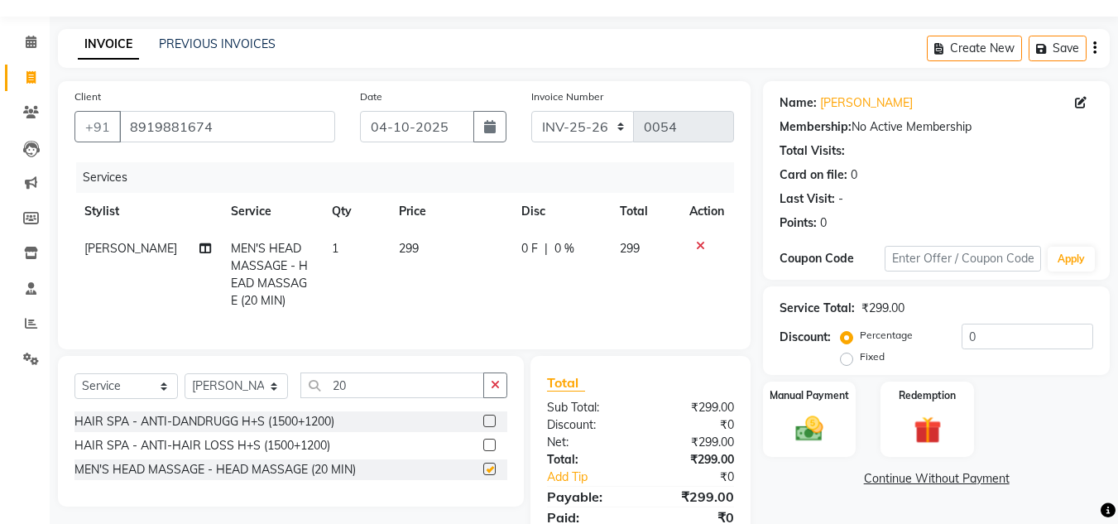
checkbox input "false"
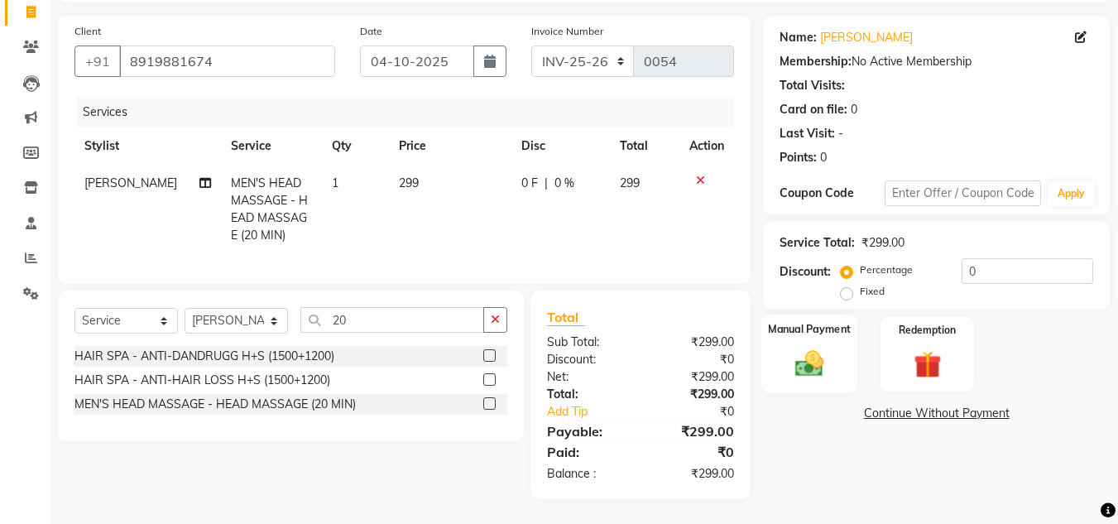
click at [805, 349] on img at bounding box center [809, 363] width 46 height 33
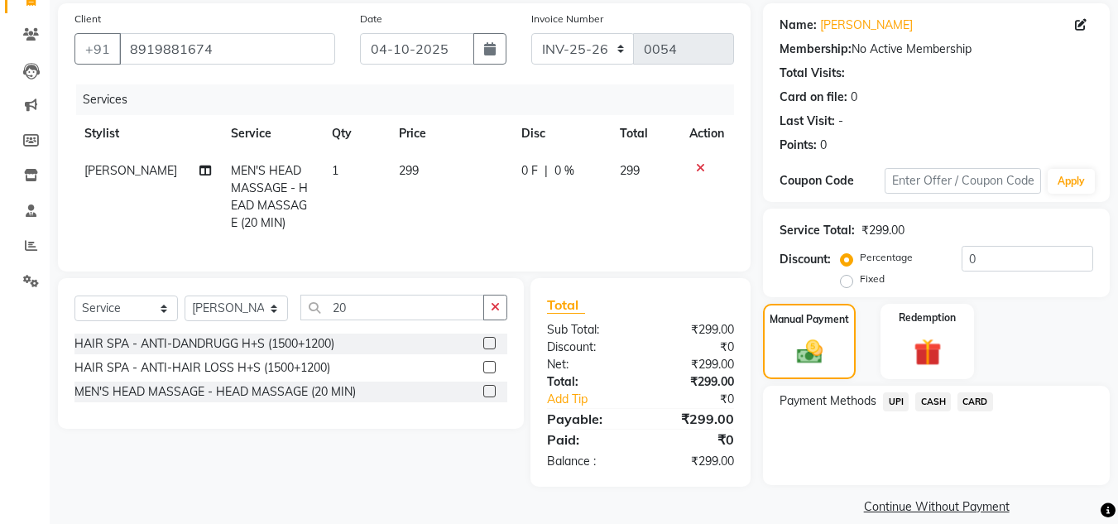
click at [897, 397] on span "UPI" at bounding box center [896, 401] width 26 height 19
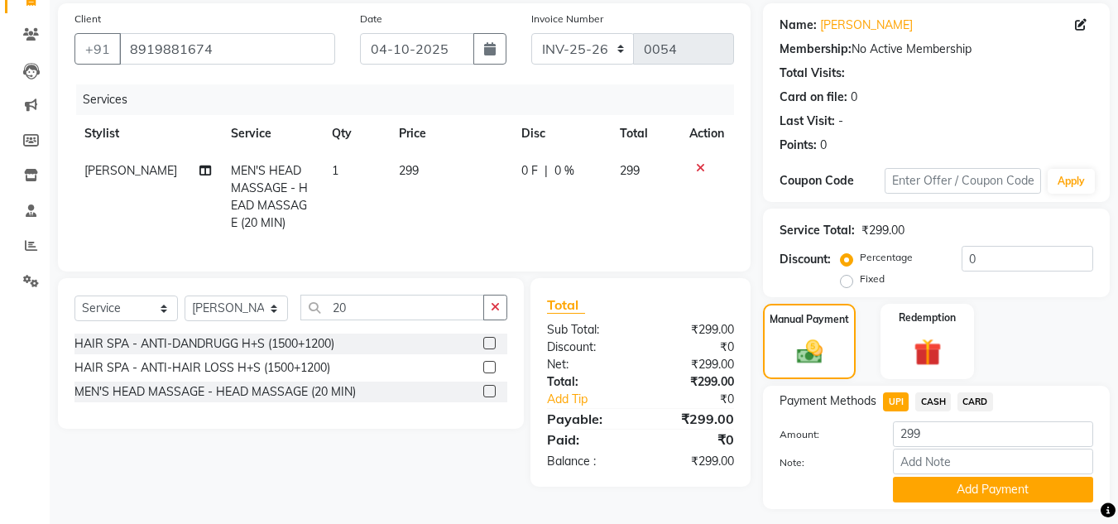
scroll to position [165, 0]
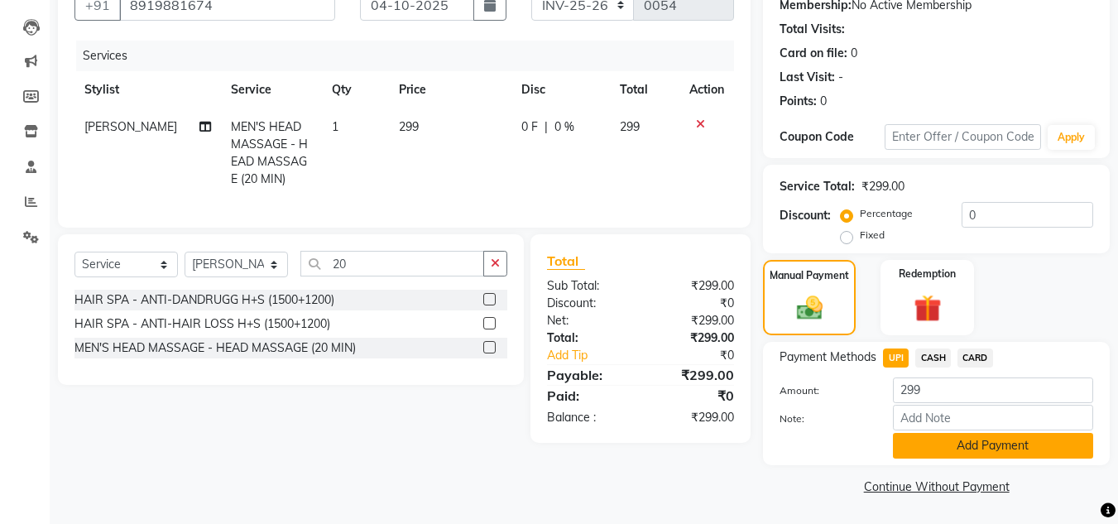
click at [955, 447] on button "Add Payment" at bounding box center [993, 446] width 200 height 26
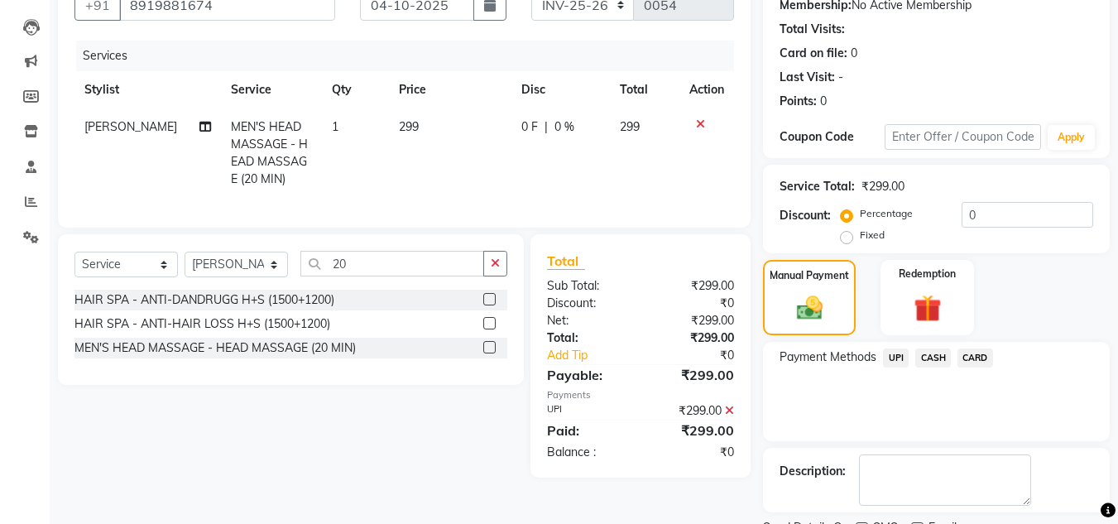
scroll to position [234, 0]
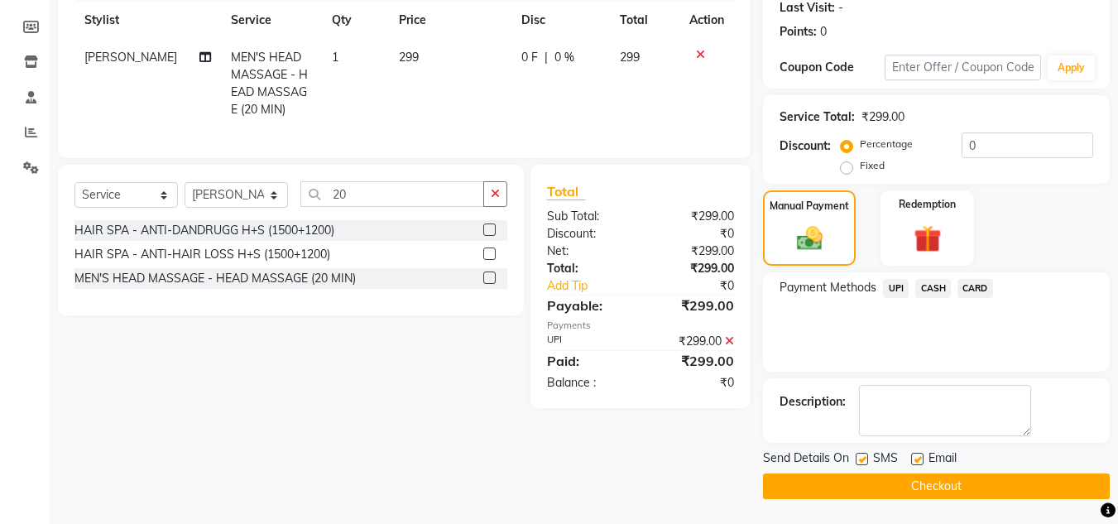
click at [890, 287] on span "UPI" at bounding box center [896, 288] width 26 height 19
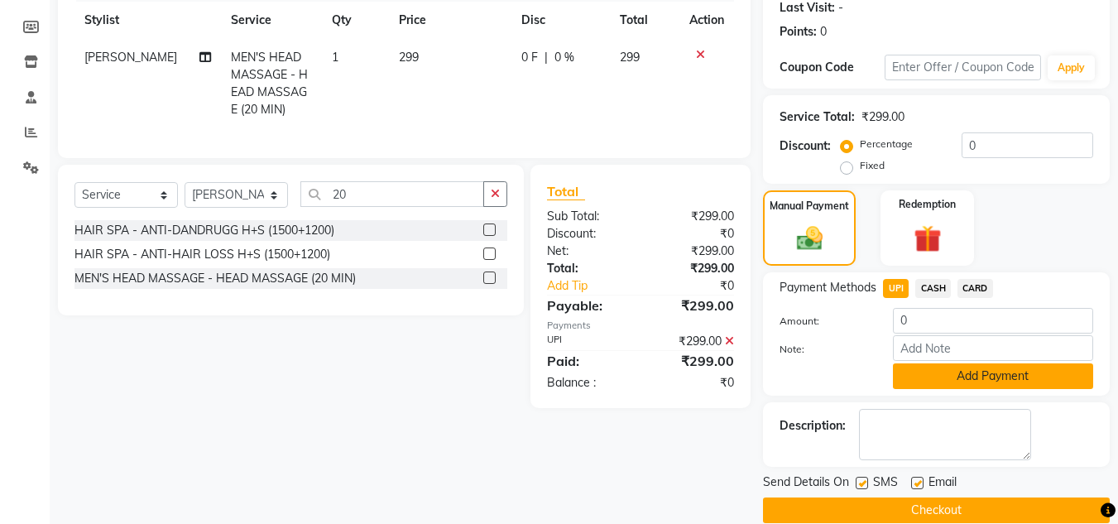
click at [957, 379] on button "Add Payment" at bounding box center [993, 376] width 200 height 26
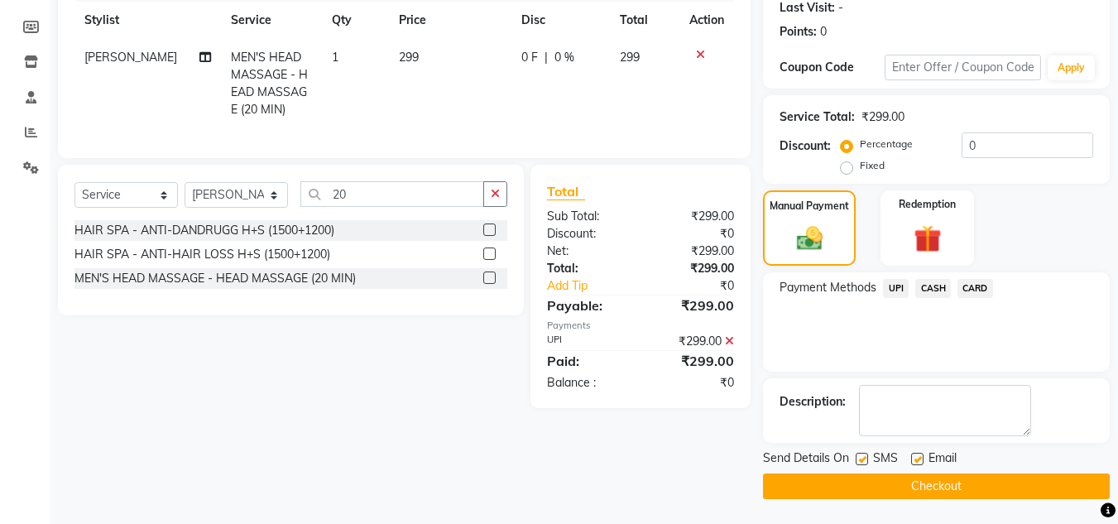
click at [944, 486] on button "Checkout" at bounding box center [936, 487] width 347 height 26
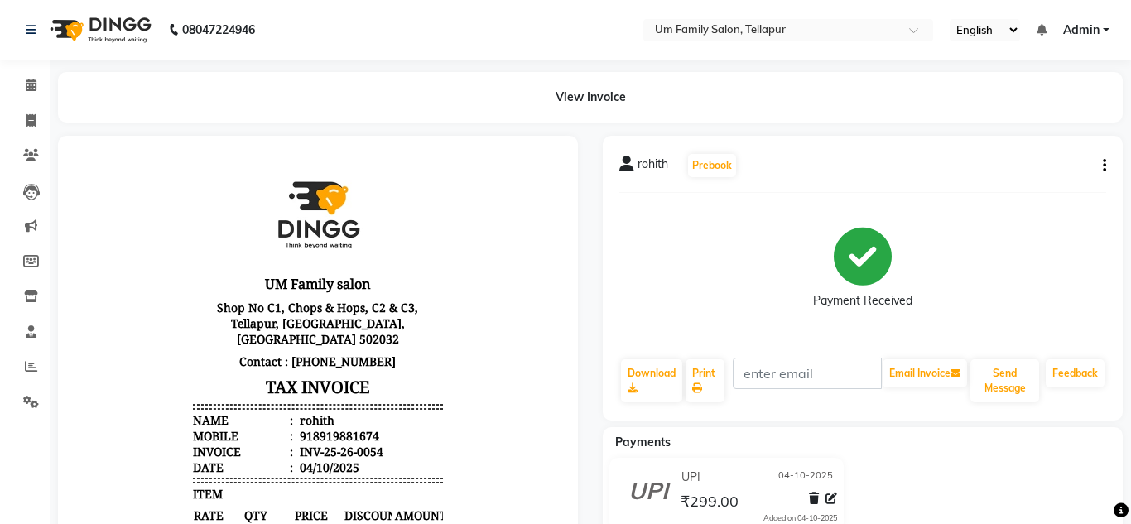
select select "service"
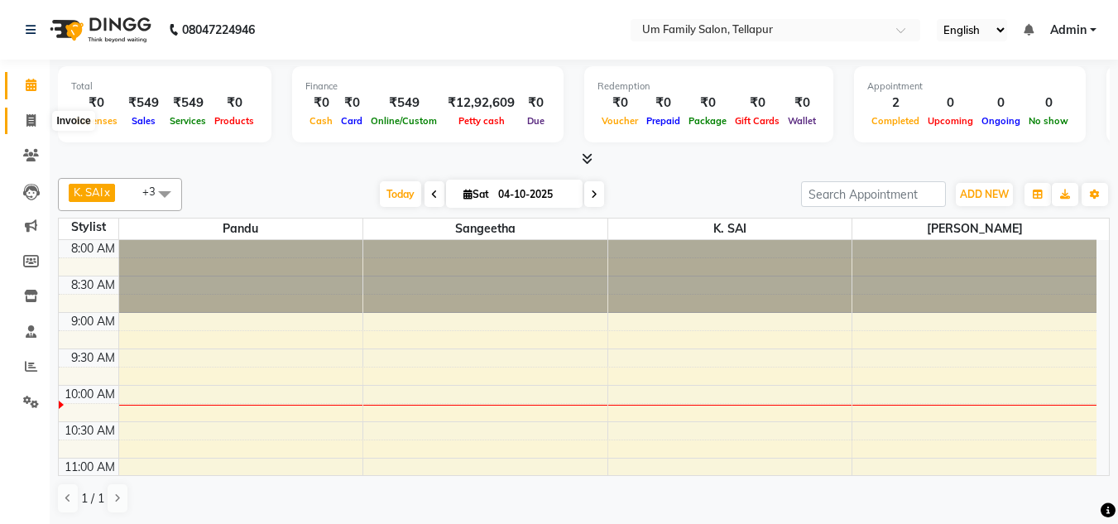
click at [27, 123] on icon at bounding box center [30, 120] width 9 height 12
select select "service"
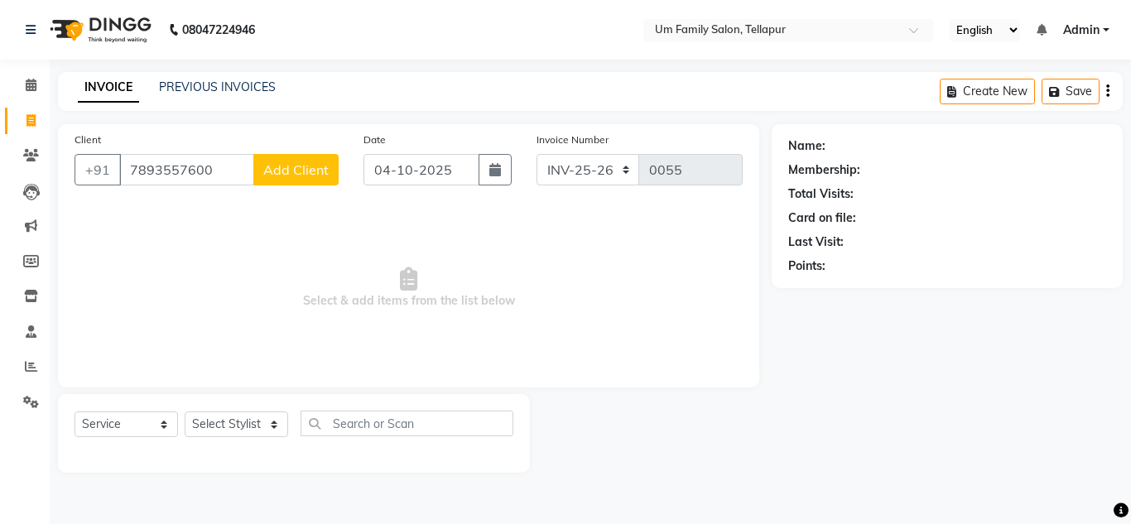
type input "7893557600"
click at [297, 166] on span "Add Client" at bounding box center [295, 169] width 65 height 17
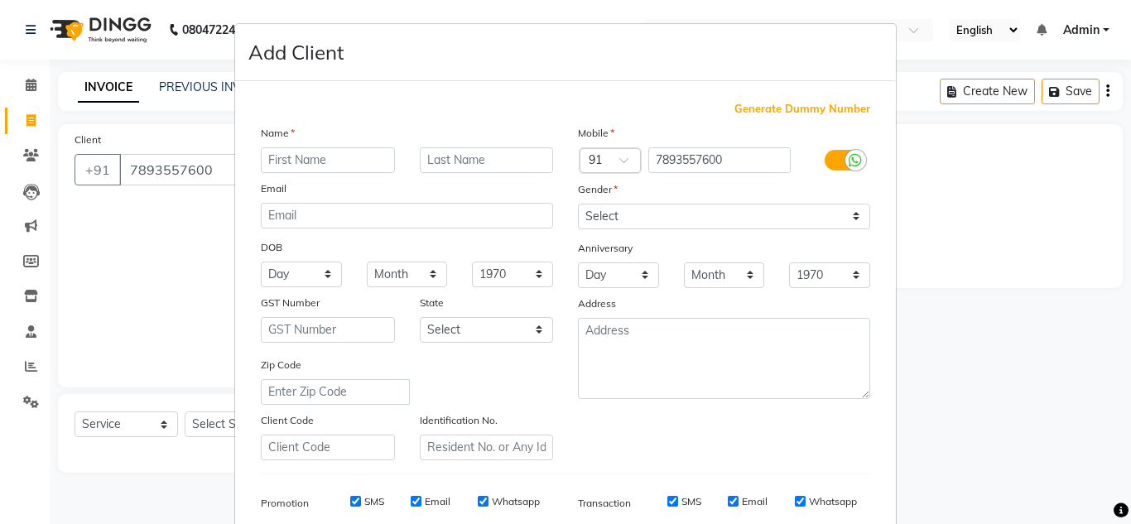
click at [305, 157] on input "text" at bounding box center [328, 160] width 134 height 26
type input "diraju"
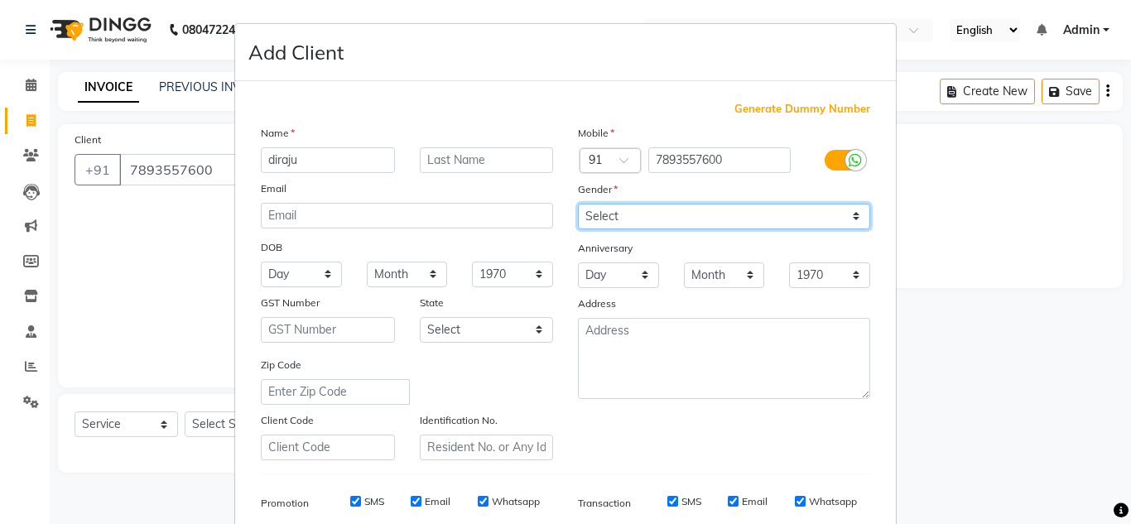
click at [849, 215] on select "Select [DEMOGRAPHIC_DATA] [DEMOGRAPHIC_DATA] Other Prefer Not To Say" at bounding box center [724, 217] width 292 height 26
select select "[DEMOGRAPHIC_DATA]"
click at [578, 204] on select "Select [DEMOGRAPHIC_DATA] [DEMOGRAPHIC_DATA] Other Prefer Not To Say" at bounding box center [724, 217] width 292 height 26
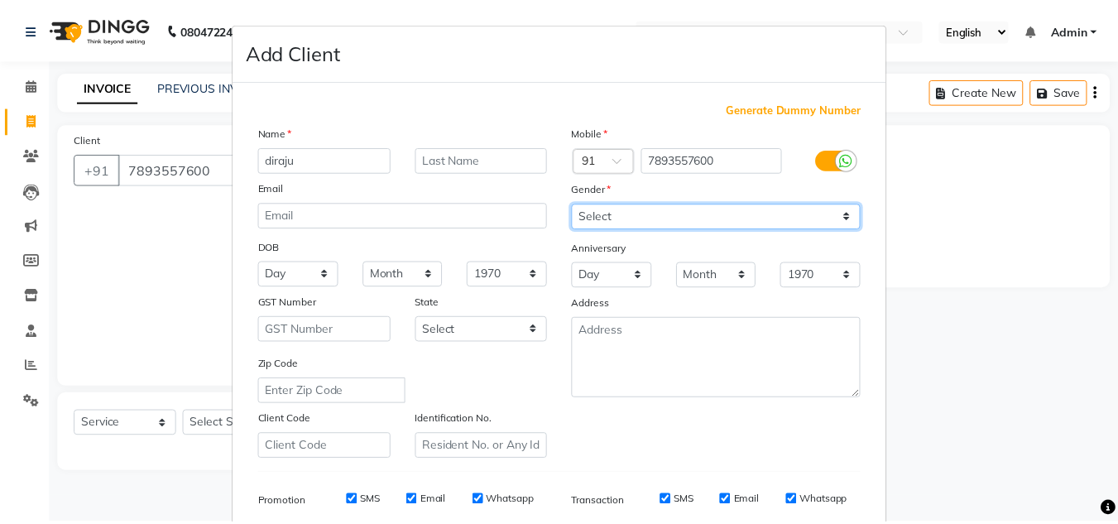
scroll to position [240, 0]
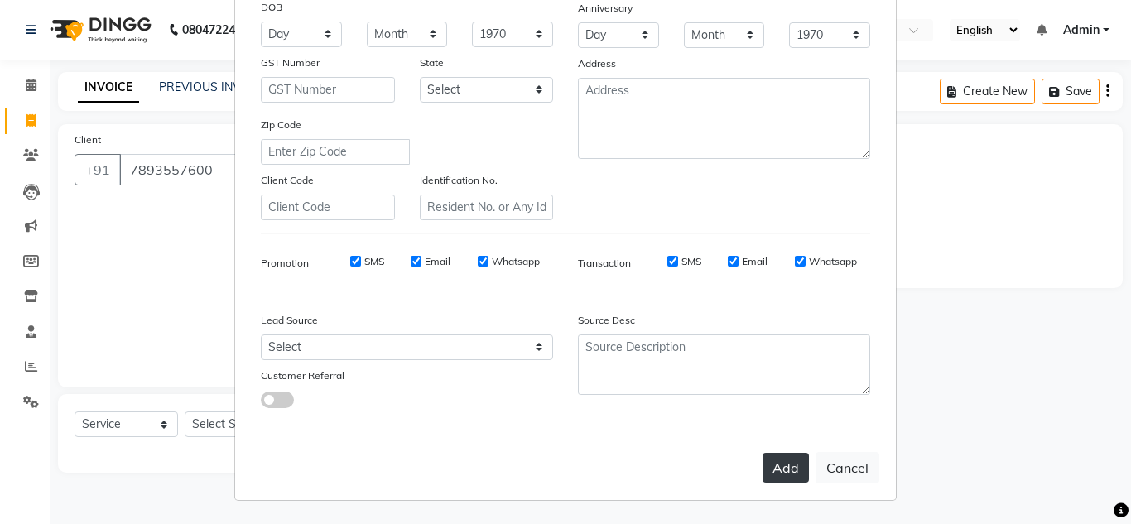
click at [781, 458] on button "Add" at bounding box center [785, 468] width 46 height 30
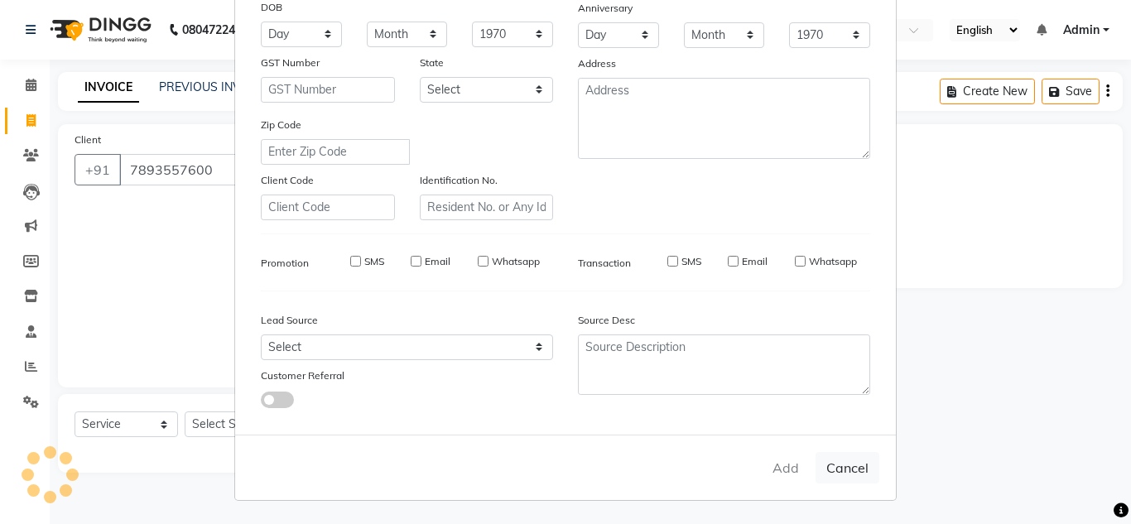
select select
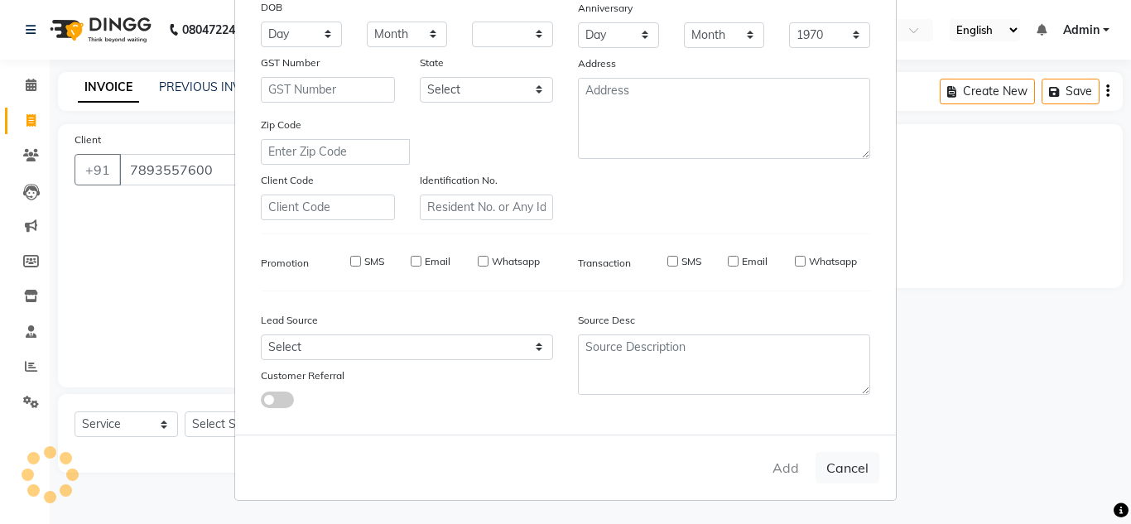
select select
checkbox input "false"
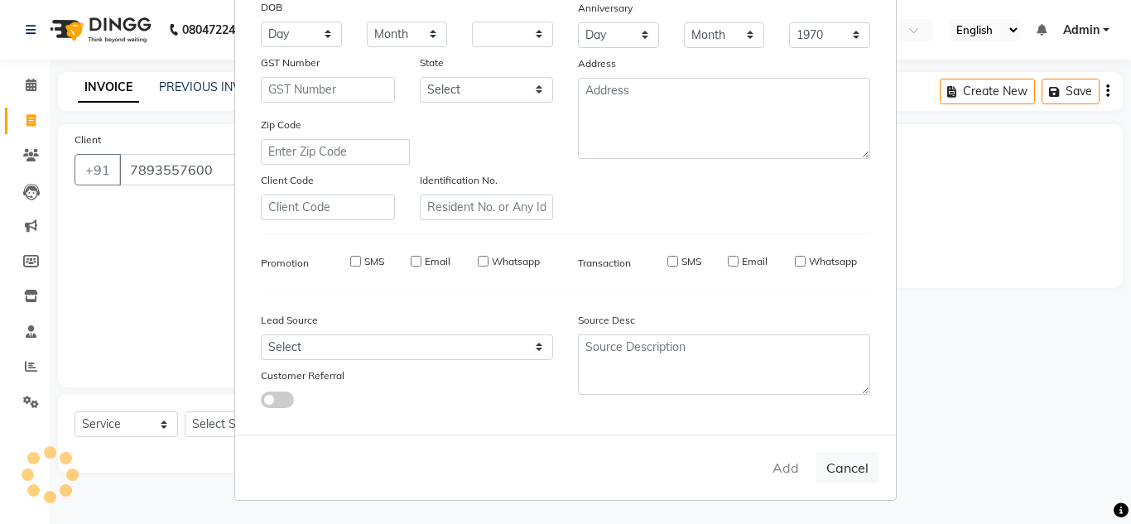
checkbox input "false"
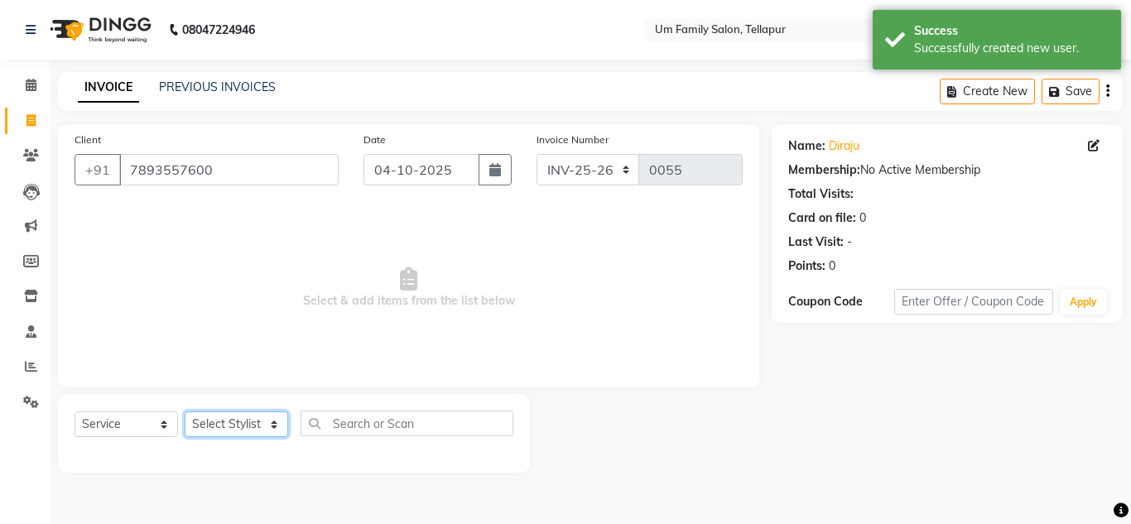
click at [227, 419] on select "Select Stylist Akash K. SAI pandu [PERSON_NAME]" at bounding box center [236, 424] width 103 height 26
select select "63063"
click at [185, 411] on select "Select Stylist Akash K. SAI pandu [PERSON_NAME]" at bounding box center [236, 424] width 103 height 26
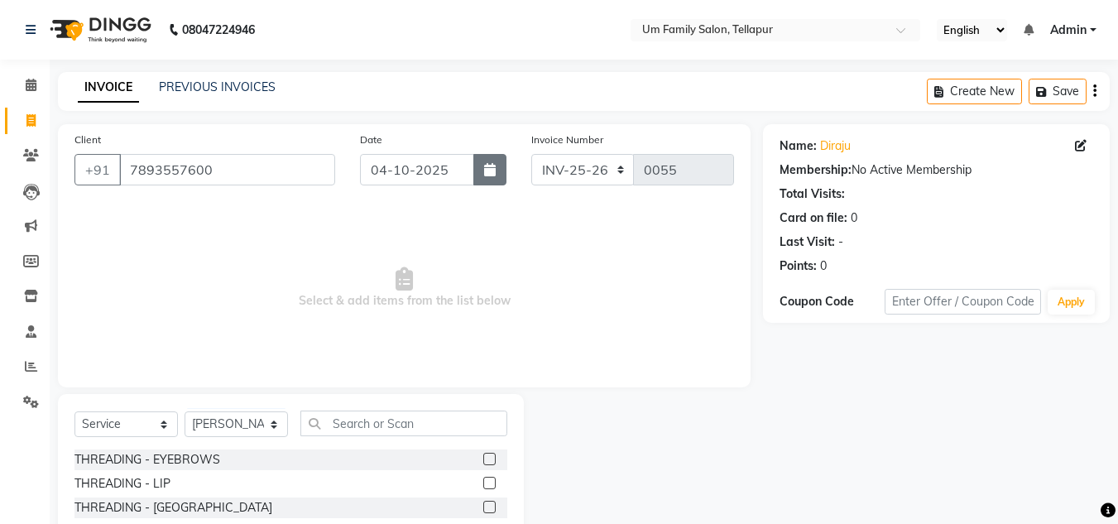
click at [493, 176] on button "button" at bounding box center [490, 169] width 33 height 31
select select "10"
select select "2025"
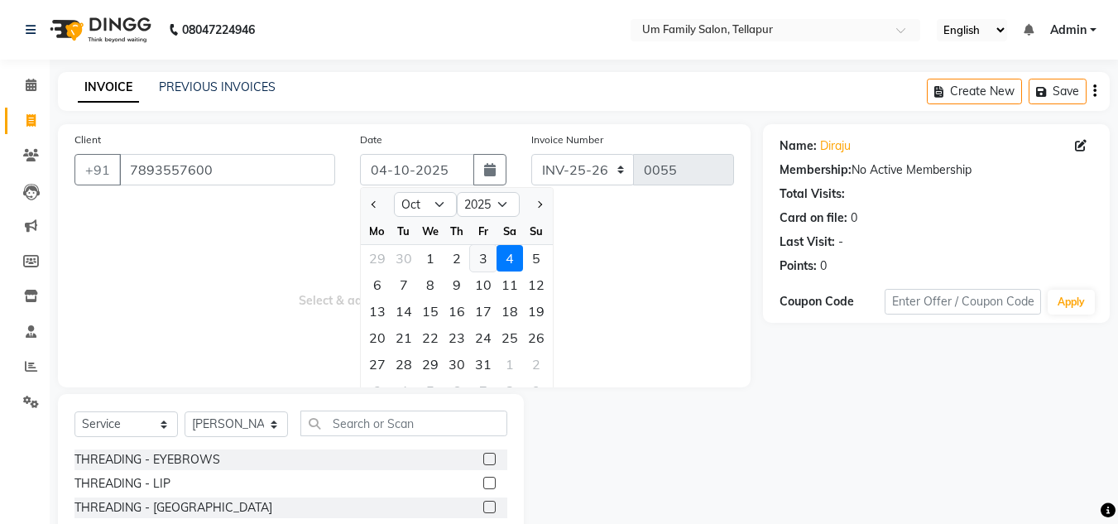
click at [487, 259] on div "3" at bounding box center [483, 258] width 26 height 26
type input "03-10-2025"
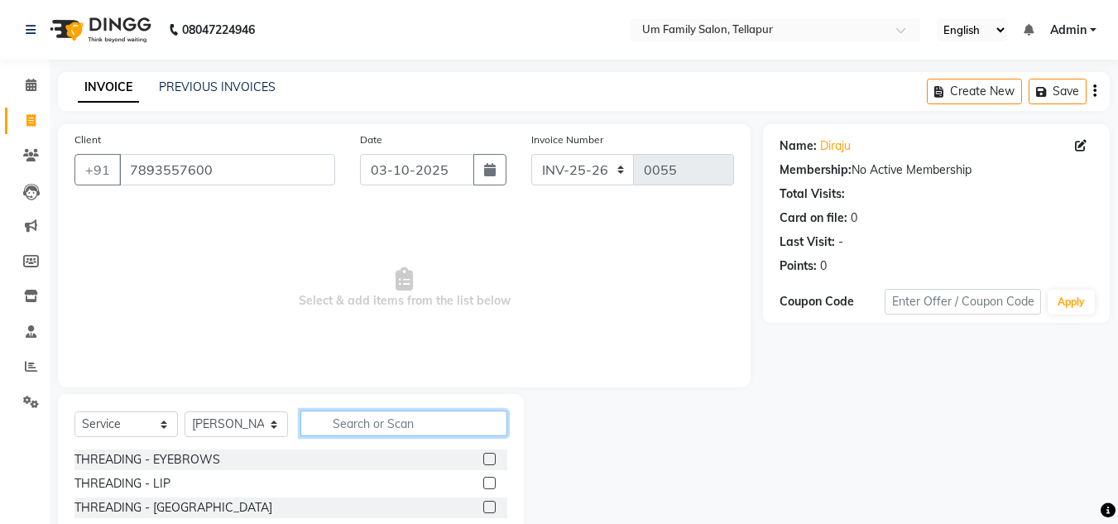
click at [349, 418] on input "text" at bounding box center [403, 424] width 207 height 26
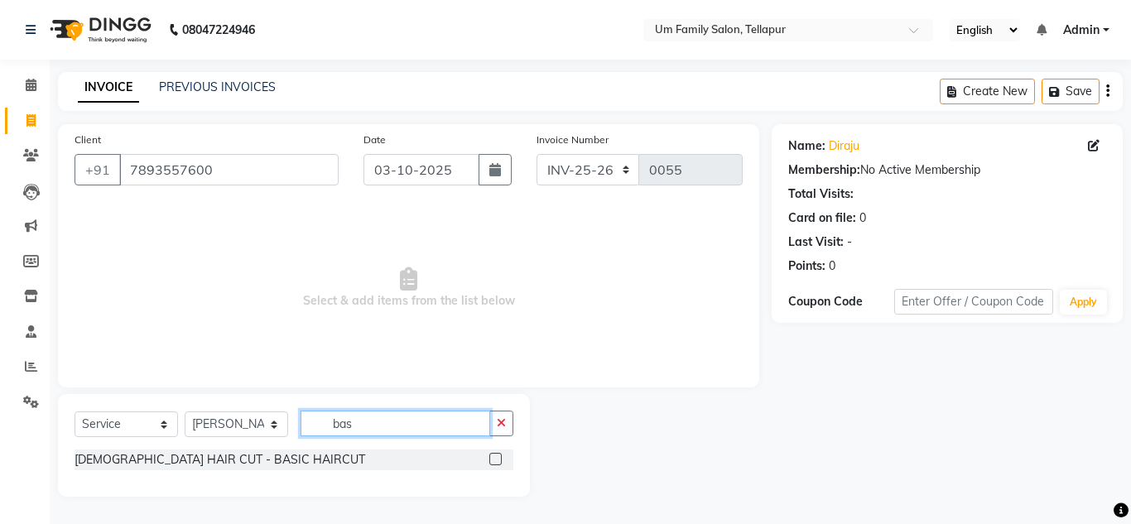
type input "bas"
click at [494, 456] on label at bounding box center [495, 459] width 12 height 12
click at [494, 456] on input "checkbox" at bounding box center [494, 459] width 11 height 11
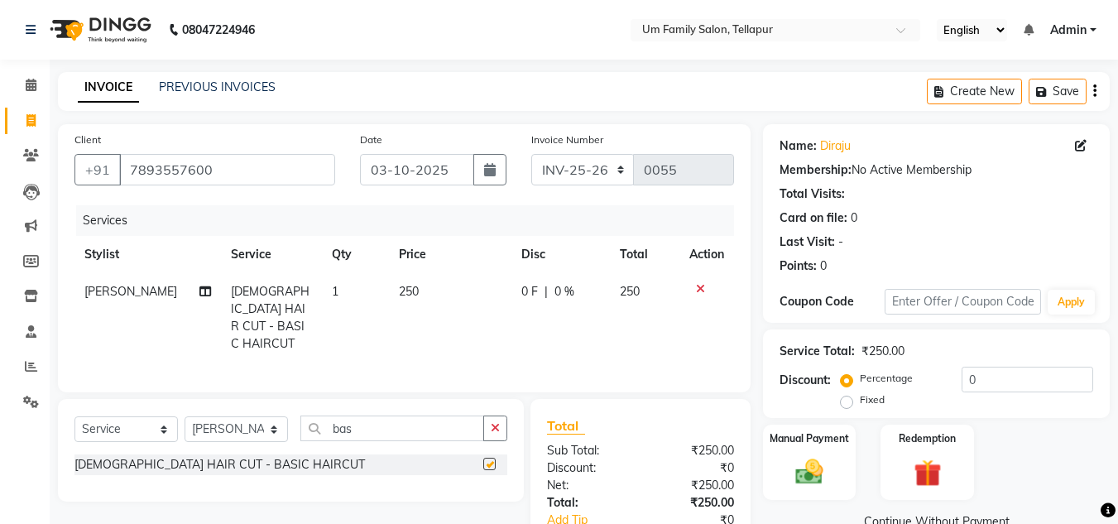
checkbox input "false"
click at [454, 428] on input "bas" at bounding box center [392, 429] width 184 height 26
type input "b"
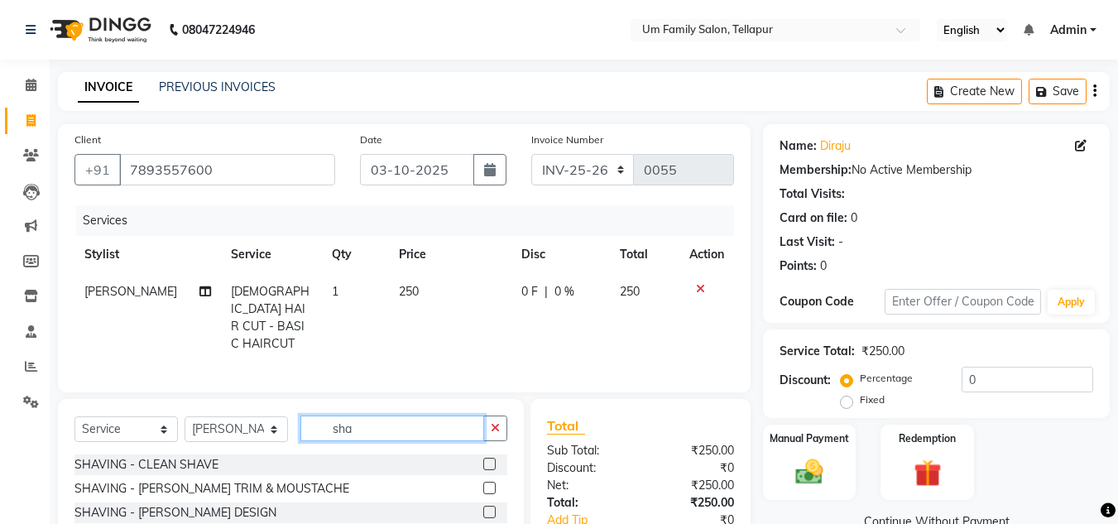
type input "sha"
click at [488, 508] on label at bounding box center [489, 512] width 12 height 12
click at [488, 508] on input "checkbox" at bounding box center [488, 512] width 11 height 11
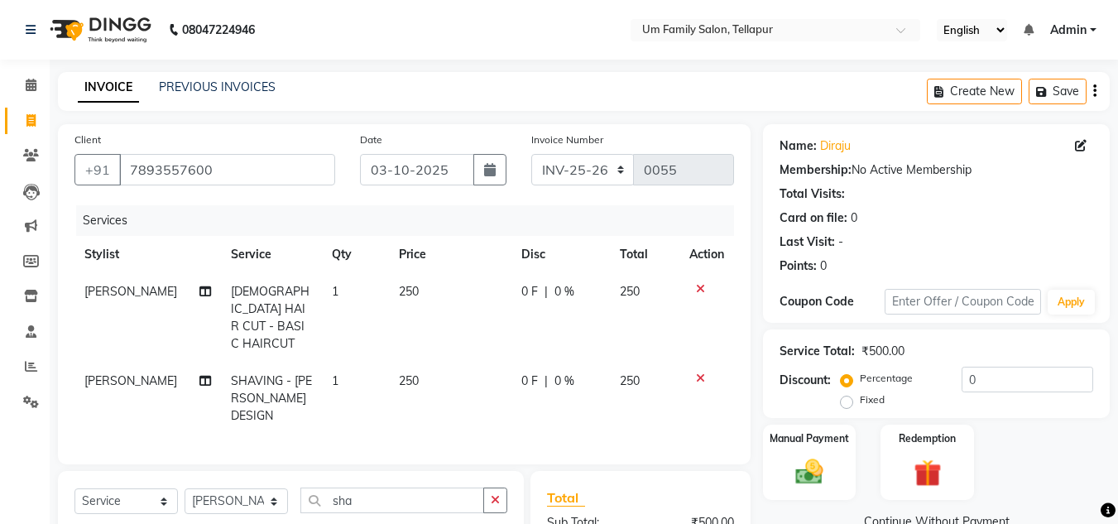
checkbox input "false"
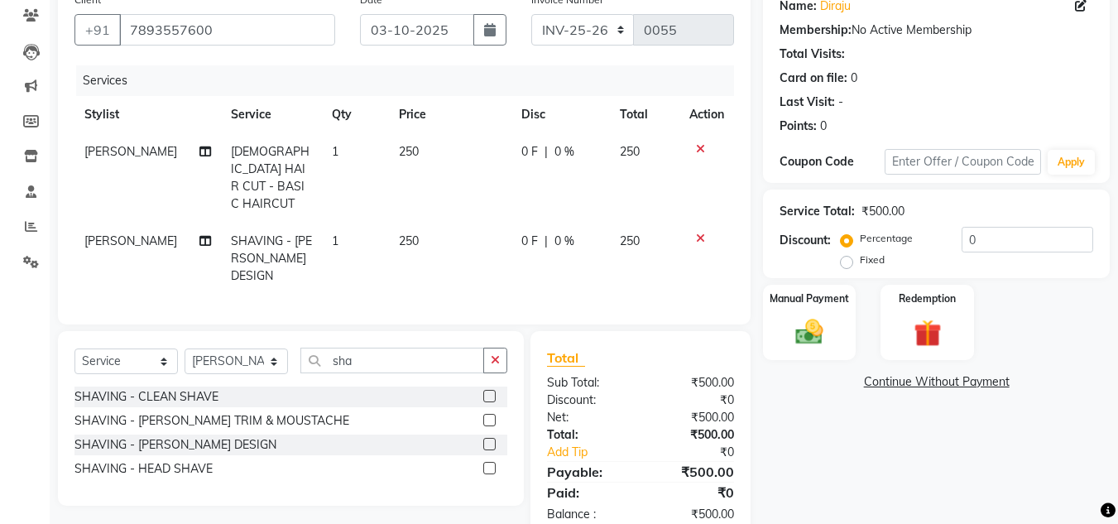
scroll to position [158, 0]
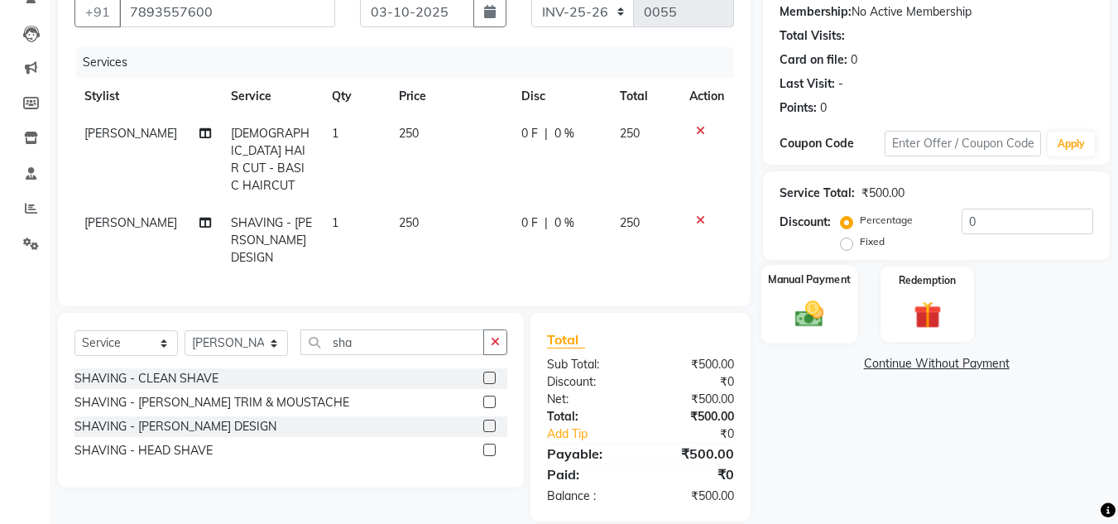
click at [815, 301] on img at bounding box center [809, 313] width 46 height 33
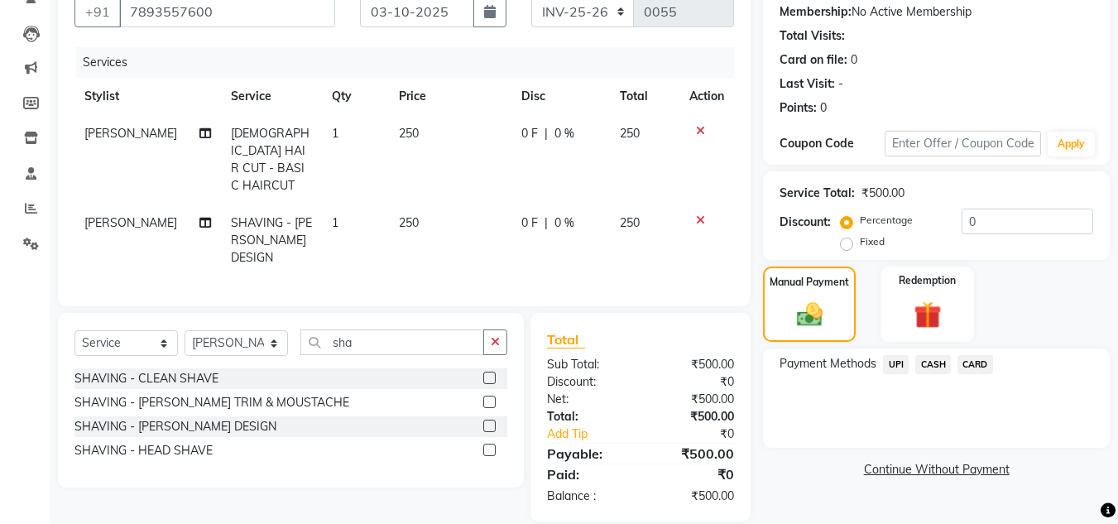
click at [903, 365] on span "UPI" at bounding box center [896, 364] width 26 height 19
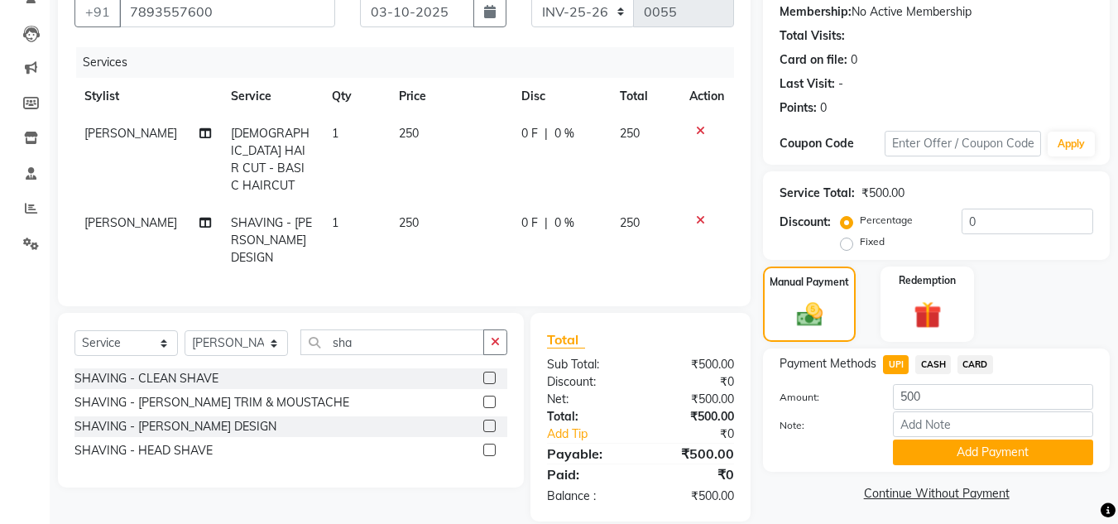
scroll to position [165, 0]
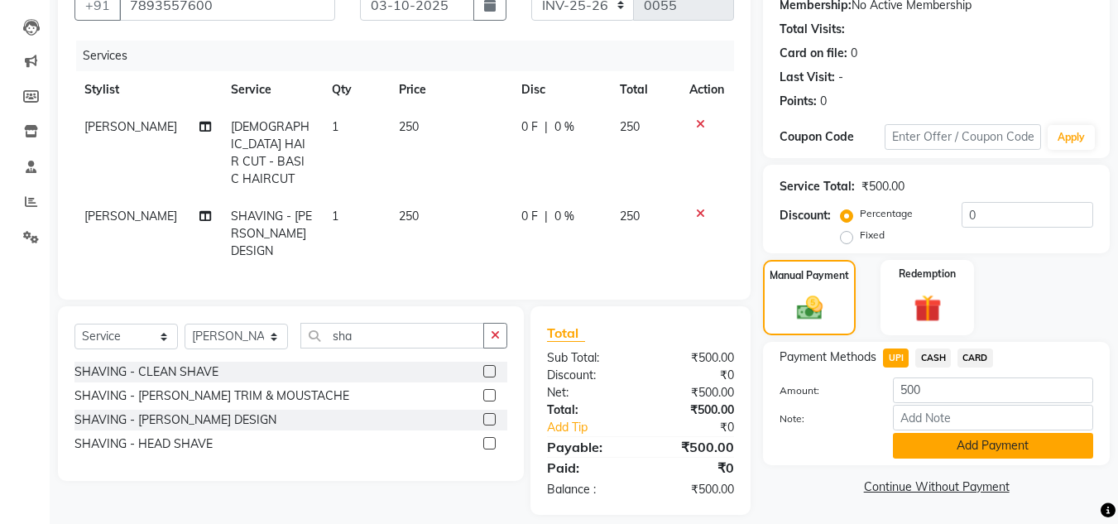
click at [992, 446] on button "Add Payment" at bounding box center [993, 446] width 200 height 26
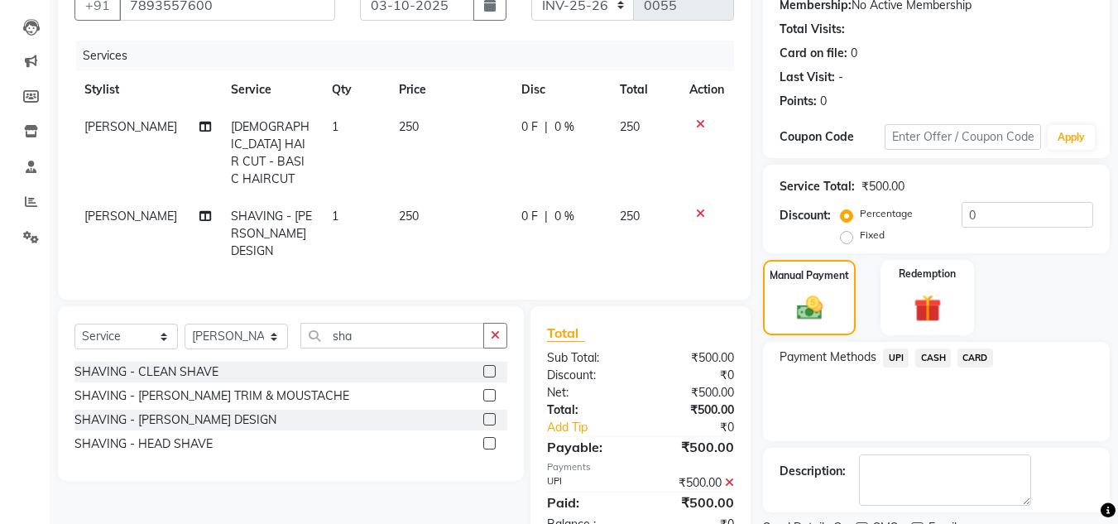
scroll to position [234, 0]
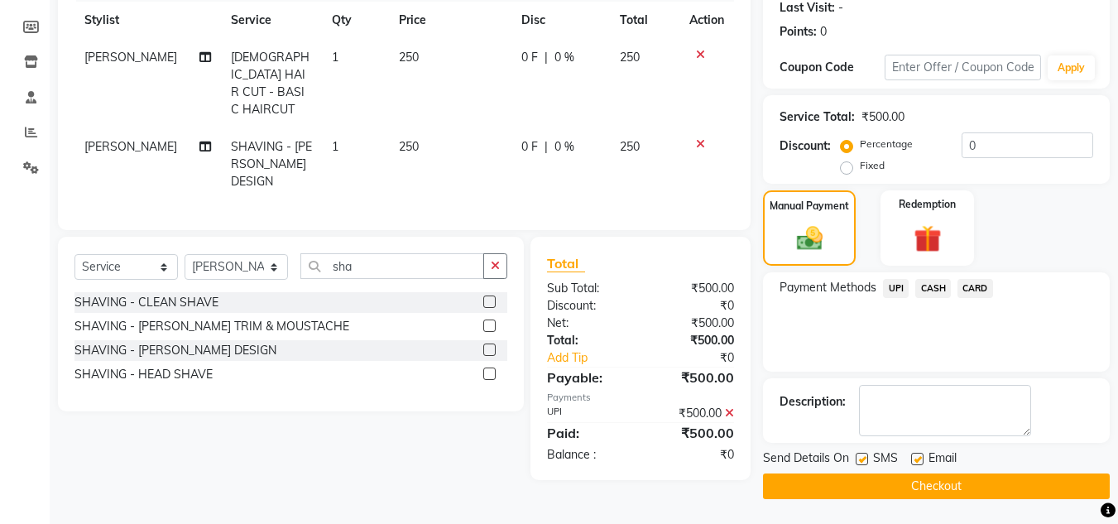
click at [977, 484] on button "Checkout" at bounding box center [936, 487] width 347 height 26
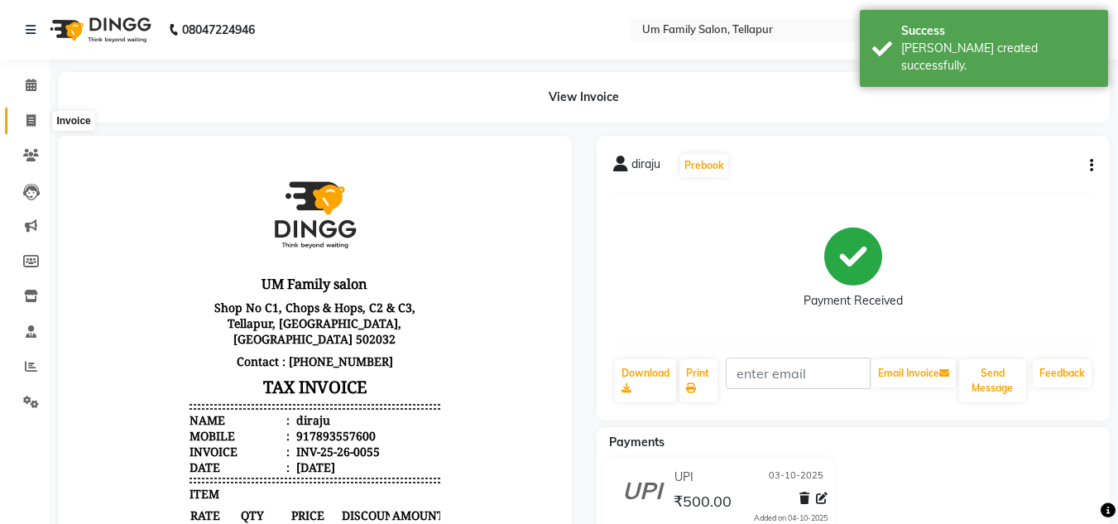
click at [31, 119] on icon at bounding box center [30, 120] width 9 height 12
select select "service"
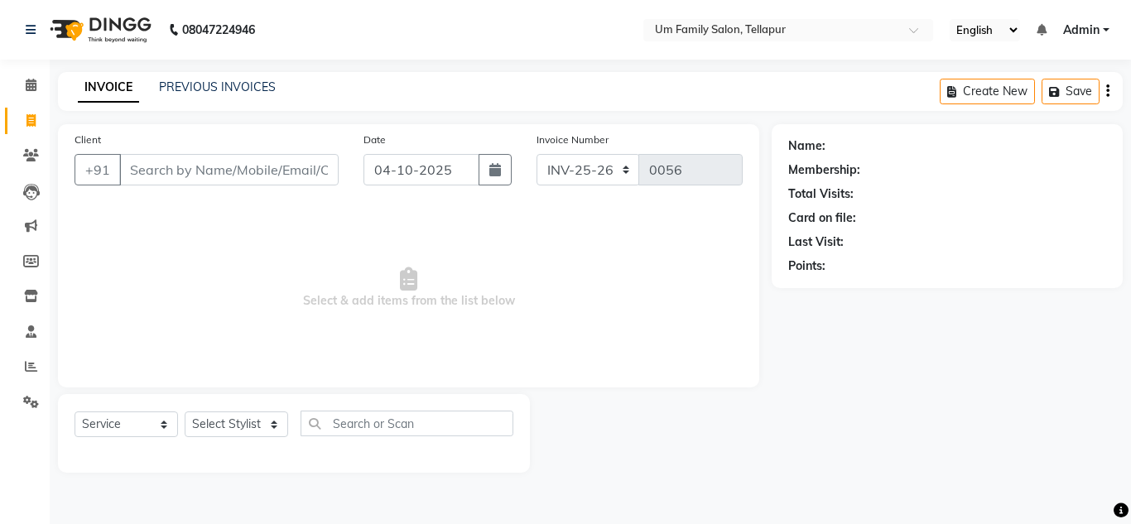
click at [147, 161] on input "Client" at bounding box center [228, 169] width 219 height 31
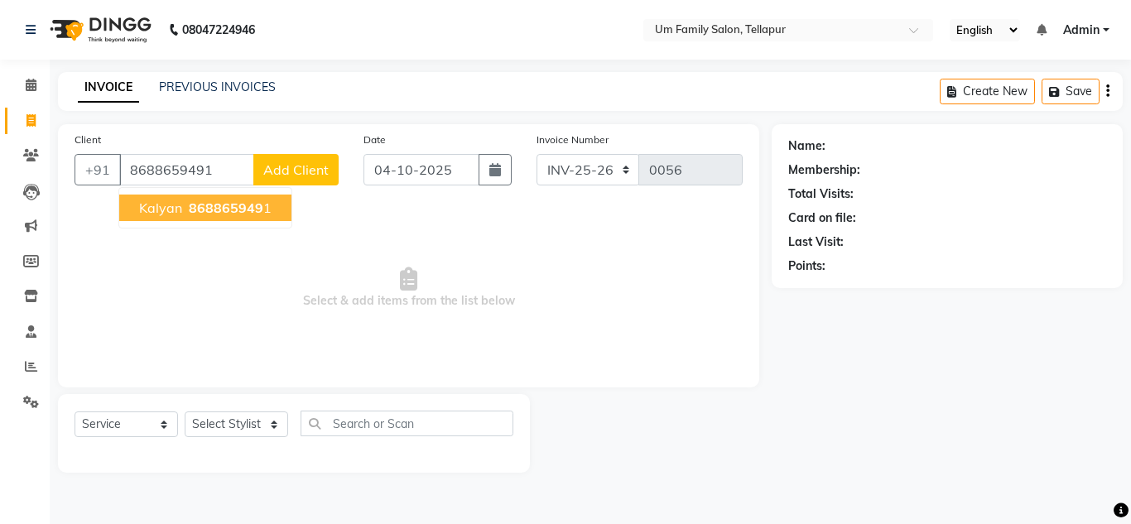
type input "8688659491"
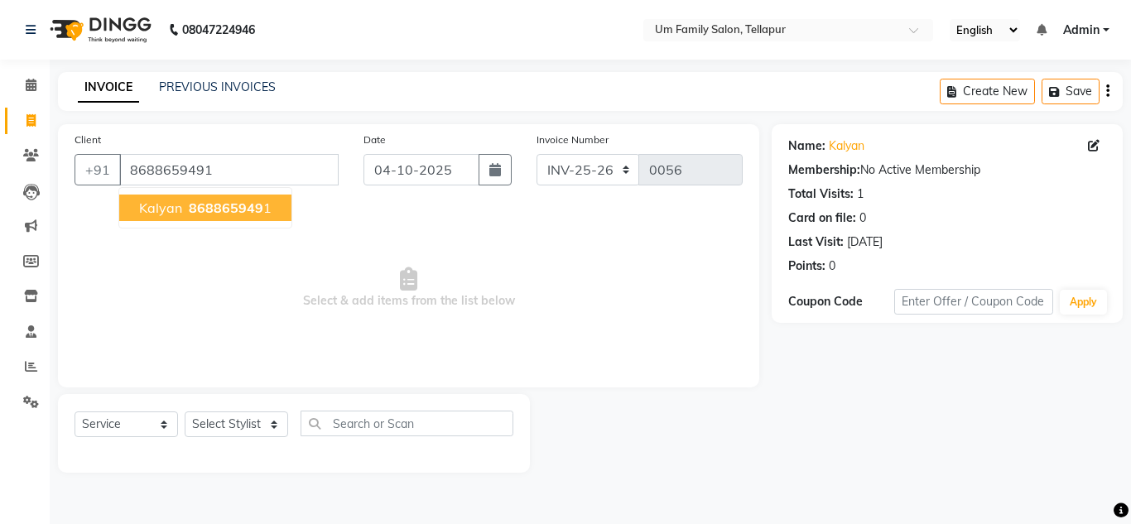
click at [176, 204] on span "kalyan" at bounding box center [160, 208] width 43 height 17
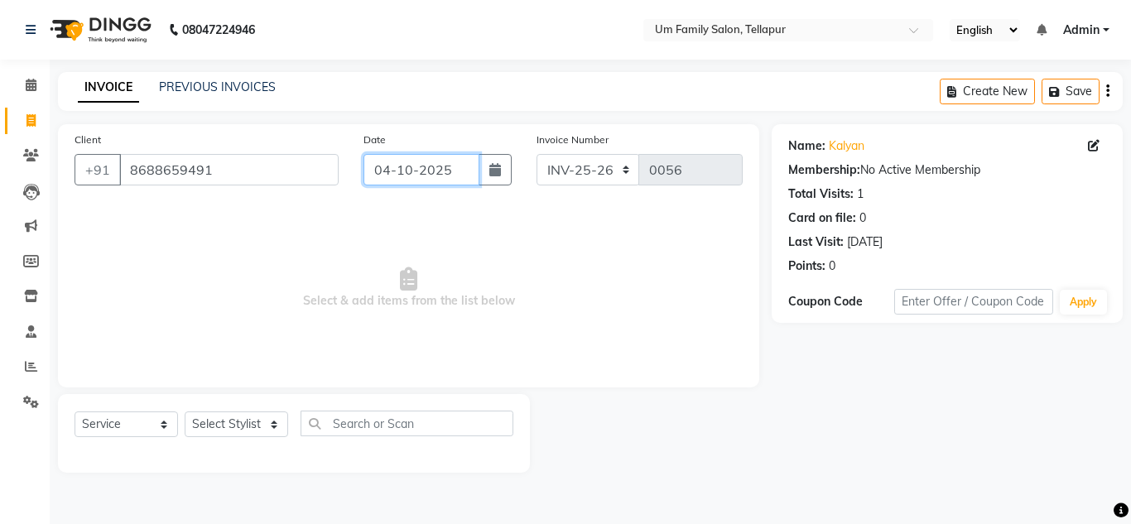
click at [434, 171] on input "04-10-2025" at bounding box center [421, 169] width 116 height 31
select select "10"
select select "2025"
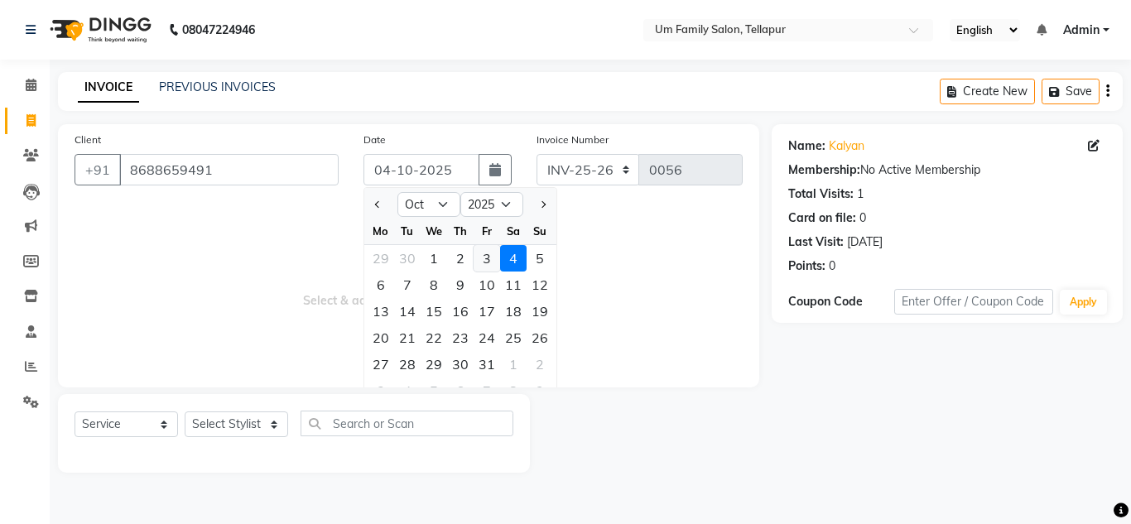
click at [491, 257] on div "3" at bounding box center [487, 258] width 26 height 26
type input "03-10-2025"
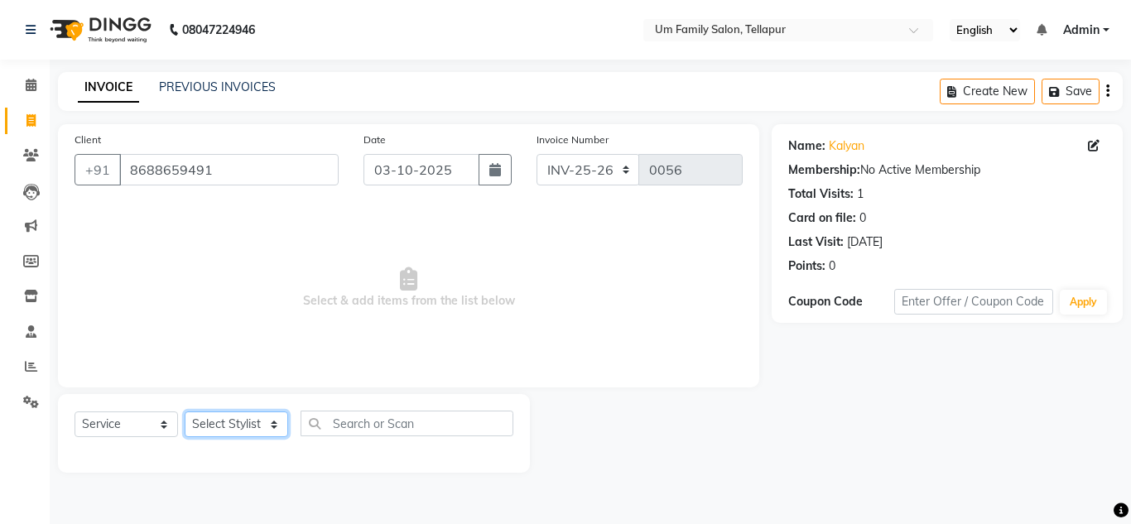
click at [277, 423] on select "Select Stylist Akash K. SAI pandu [PERSON_NAME]" at bounding box center [236, 424] width 103 height 26
select select "63063"
click at [185, 411] on select "Select Stylist Akash K. SAI pandu [PERSON_NAME]" at bounding box center [236, 424] width 103 height 26
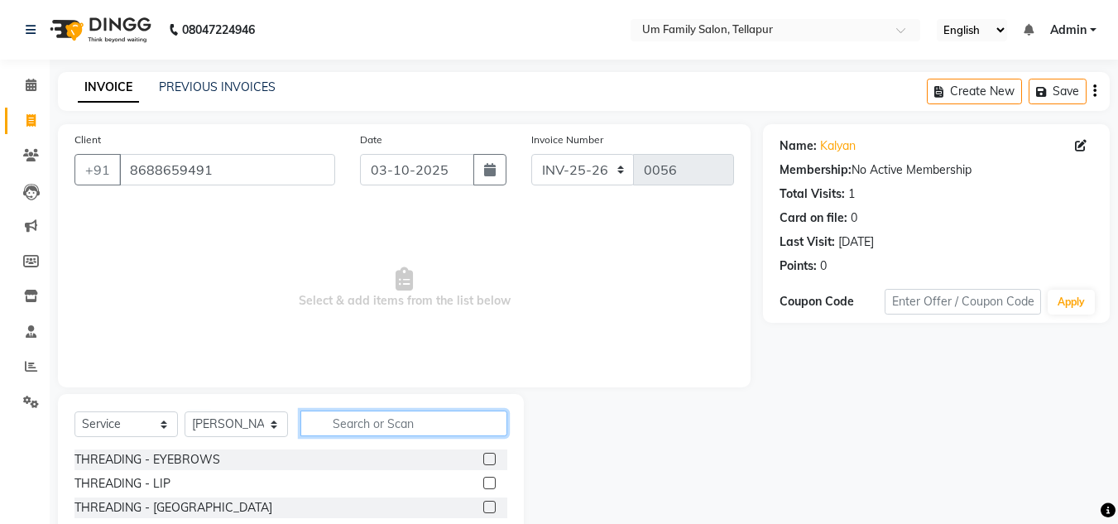
click at [352, 427] on input "text" at bounding box center [403, 424] width 207 height 26
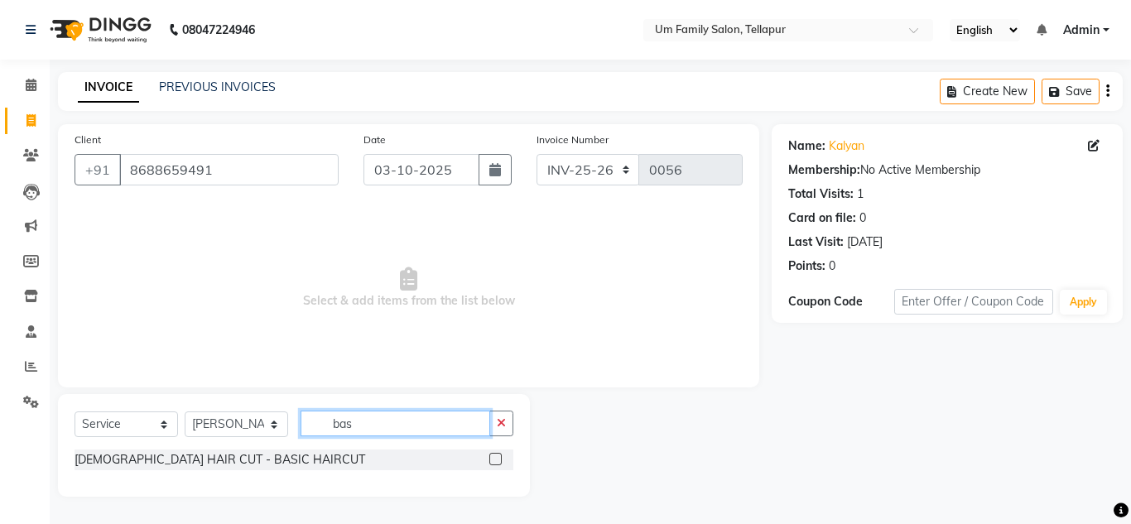
type input "bas"
click at [493, 459] on label at bounding box center [495, 459] width 12 height 12
click at [493, 459] on input "checkbox" at bounding box center [494, 459] width 11 height 11
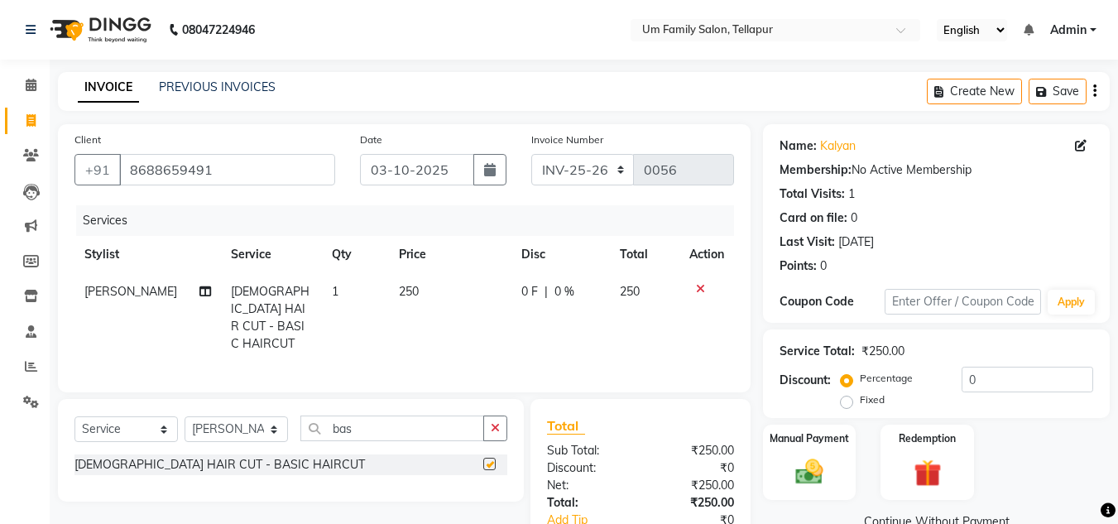
checkbox input "false"
click at [461, 420] on input "bas" at bounding box center [392, 429] width 184 height 26
type input "b"
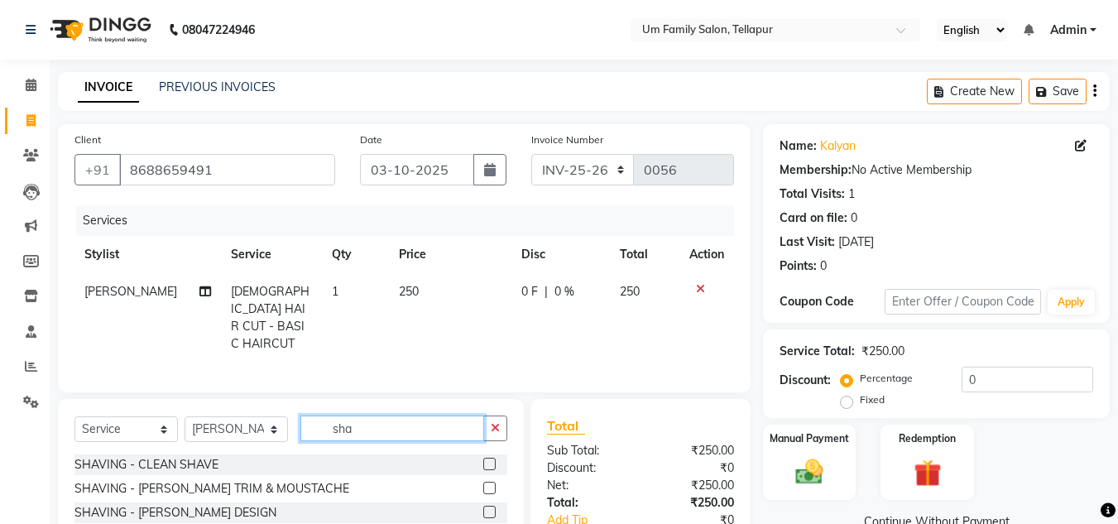
type input "sha"
click at [489, 506] on label at bounding box center [489, 512] width 12 height 12
click at [489, 507] on input "checkbox" at bounding box center [488, 512] width 11 height 11
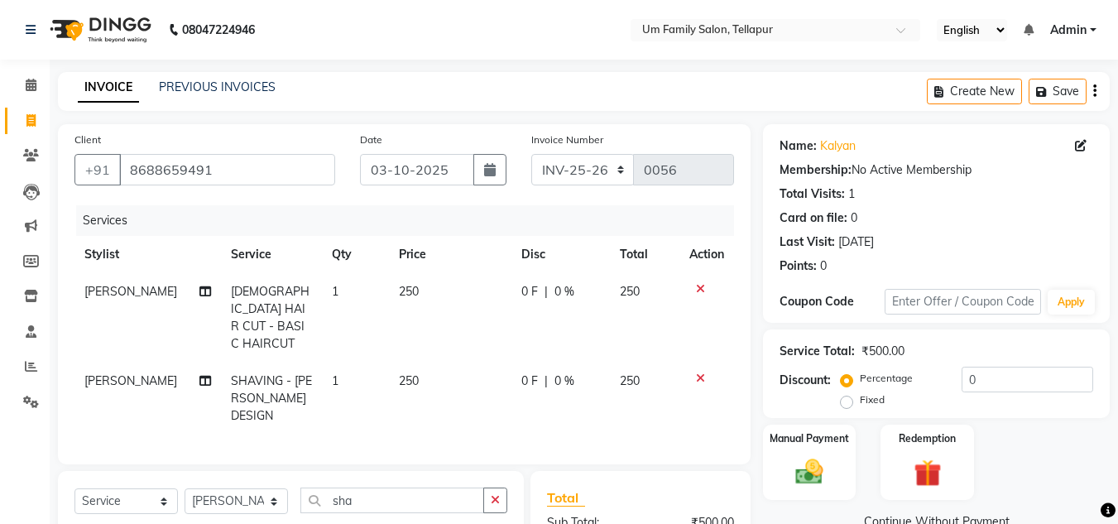
checkbox input "false"
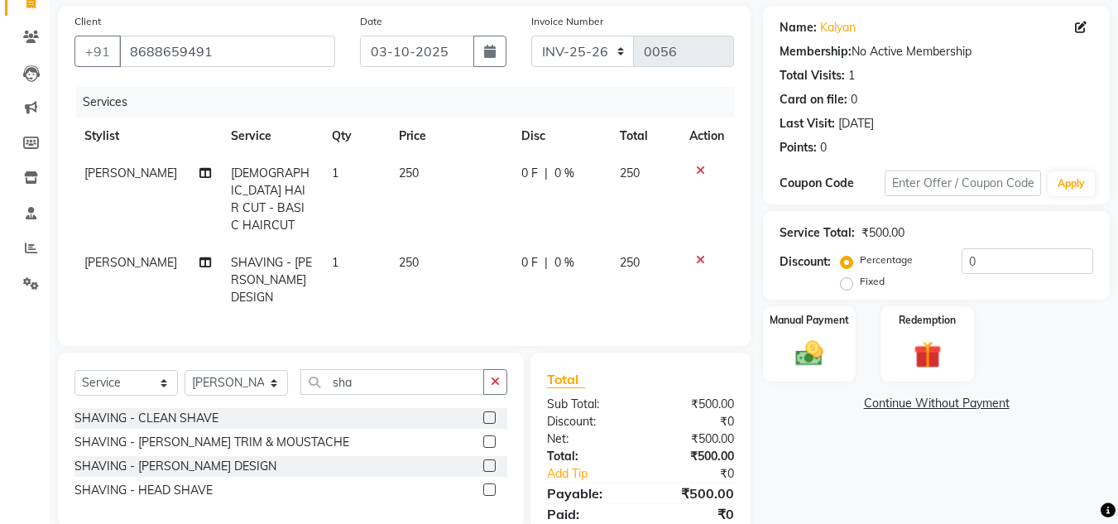
scroll to position [123, 0]
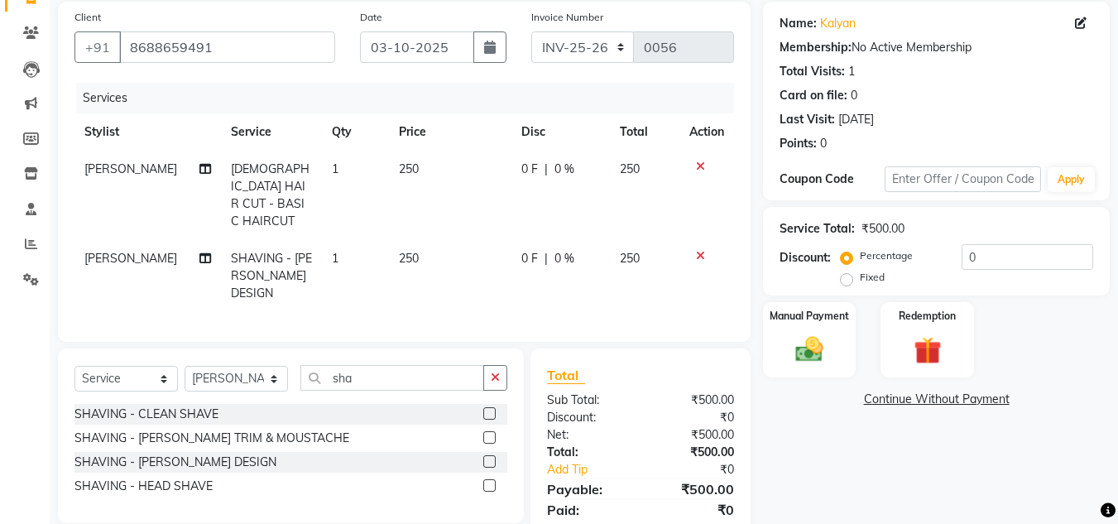
click at [489, 506] on div "Select Service Product Membership Package Voucher Prepaid Gift Card Select Styl…" at bounding box center [285, 453] width 478 height 209
click at [819, 349] on img at bounding box center [809, 349] width 46 height 33
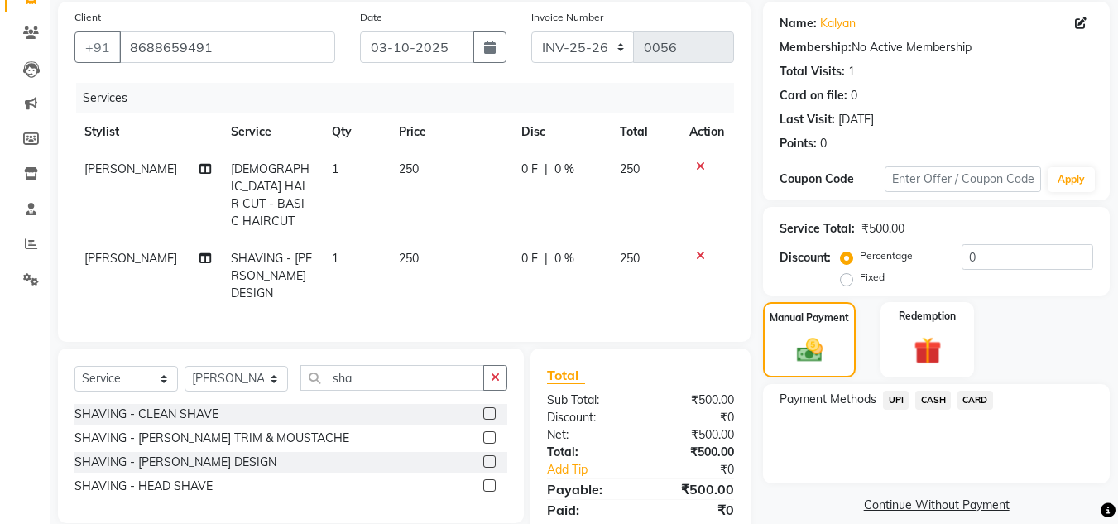
click at [902, 404] on span "UPI" at bounding box center [896, 400] width 26 height 19
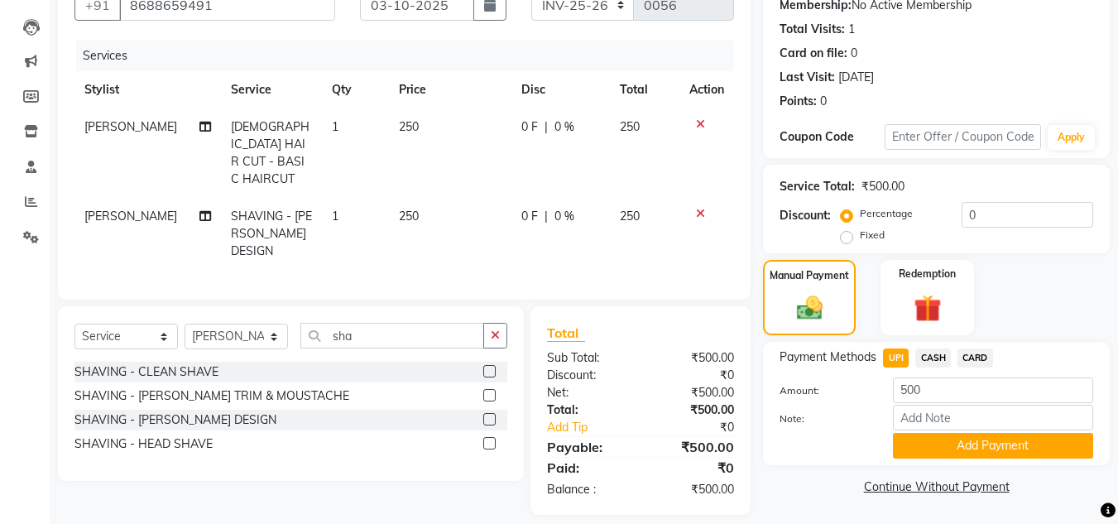
scroll to position [164, 0]
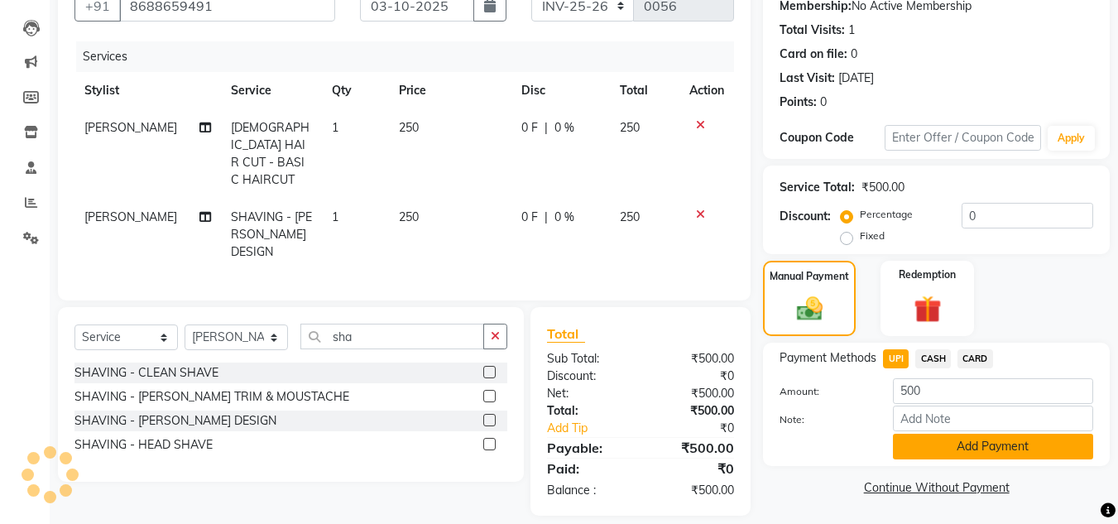
click at [967, 447] on button "Add Payment" at bounding box center [993, 447] width 200 height 26
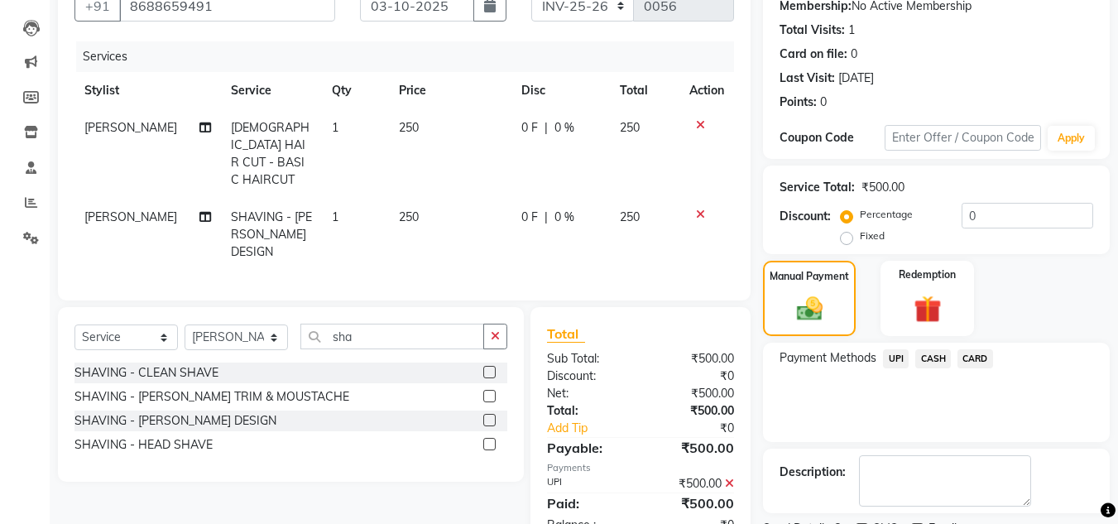
scroll to position [234, 0]
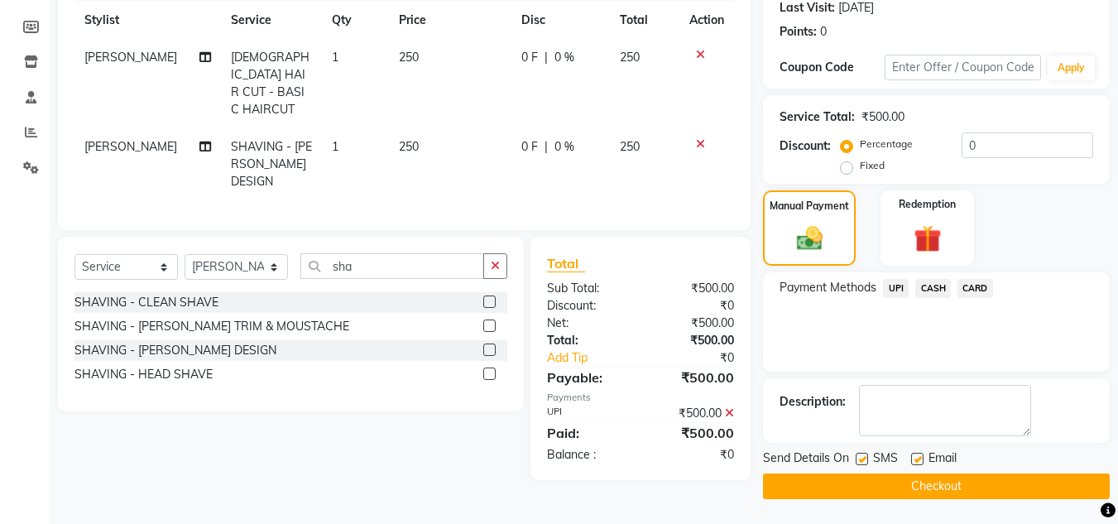
click at [1035, 483] on button "Checkout" at bounding box center [936, 487] width 347 height 26
